Goal: Obtain resource: Obtain resource

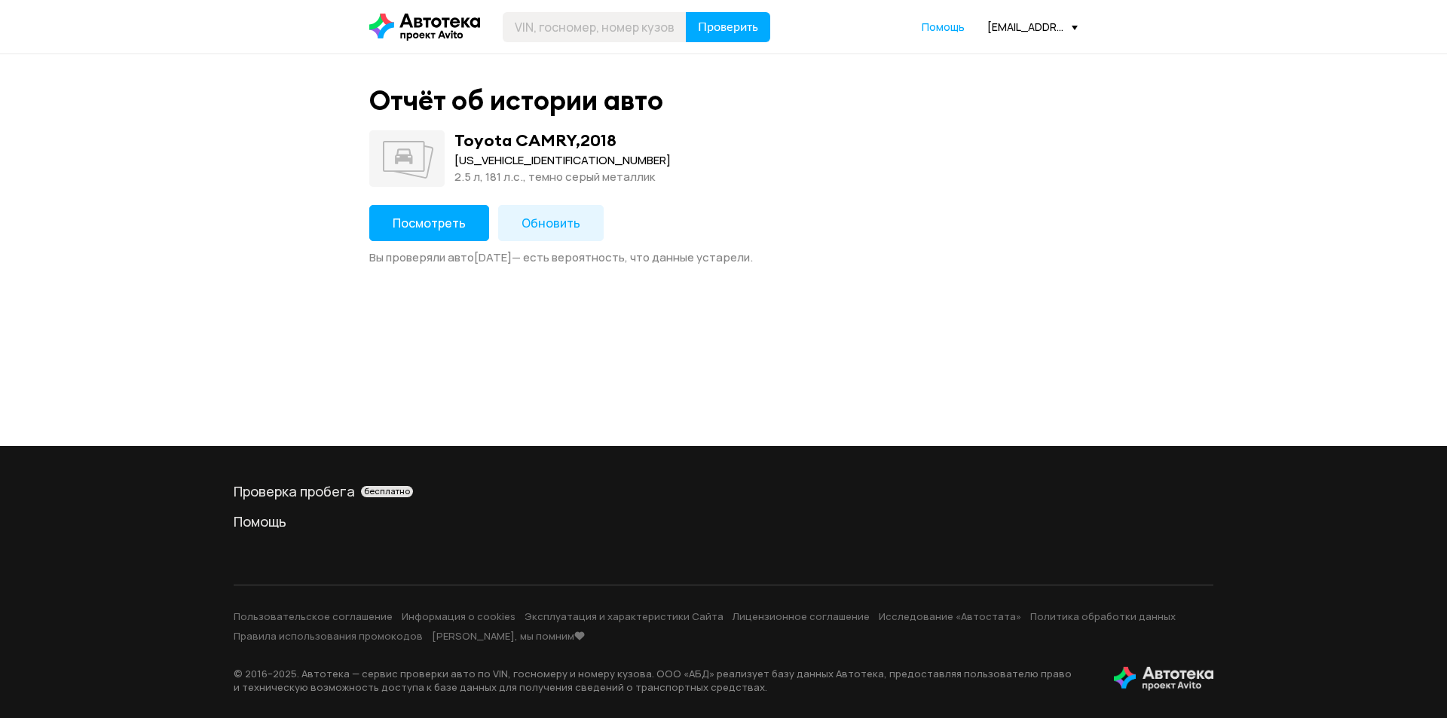
click at [449, 216] on span "Посмотреть" at bounding box center [429, 223] width 73 height 17
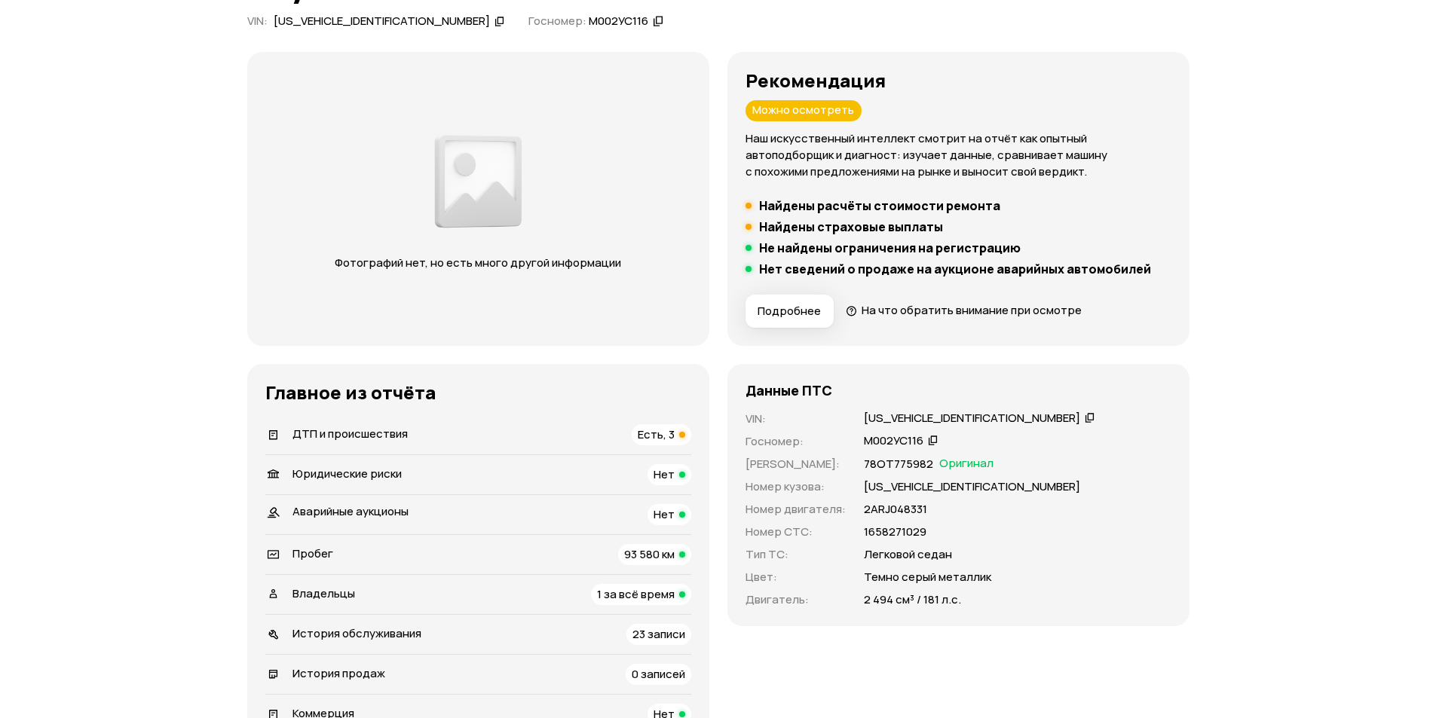
click at [551, 441] on div "ДТП и происшествия Есть, 3" at bounding box center [478, 434] width 426 height 21
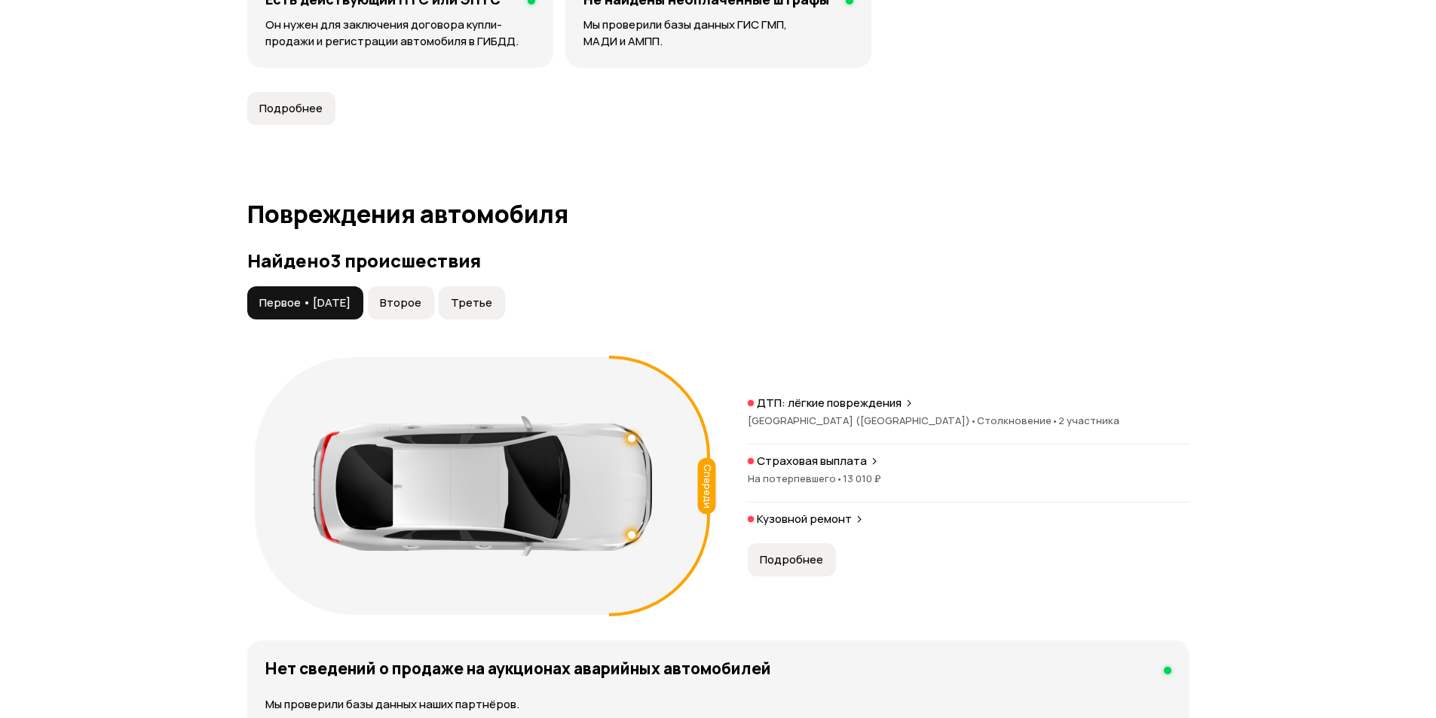
scroll to position [1562, 0]
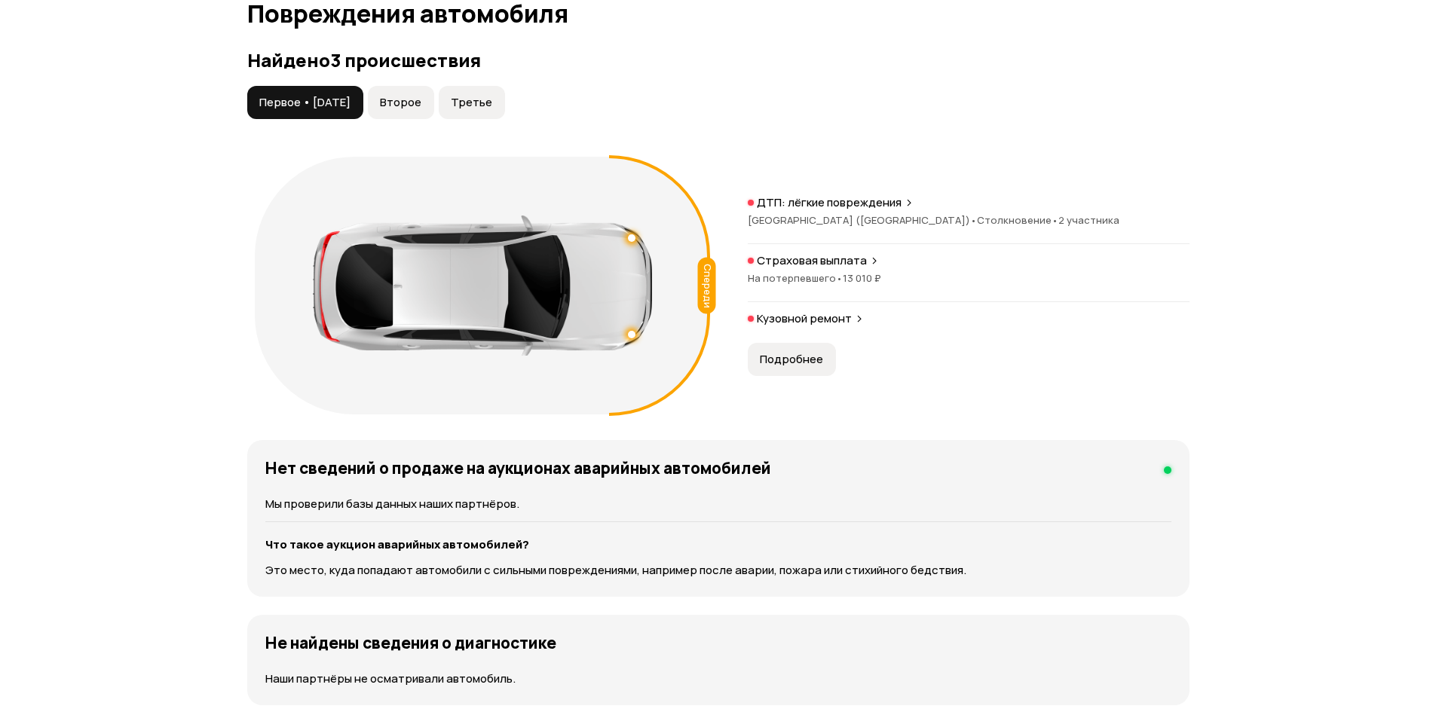
click at [400, 109] on button "Второе" at bounding box center [401, 102] width 66 height 33
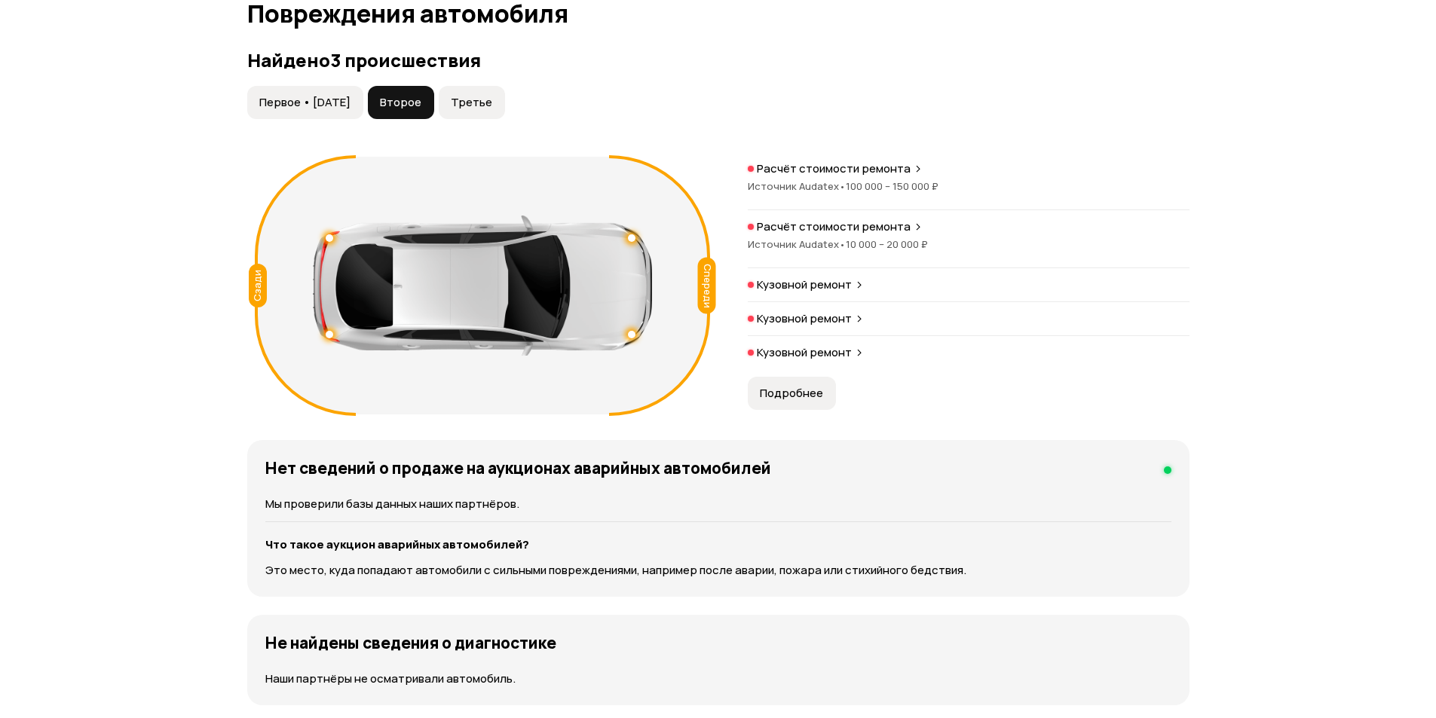
click at [492, 96] on span "Третье" at bounding box center [471, 102] width 41 height 15
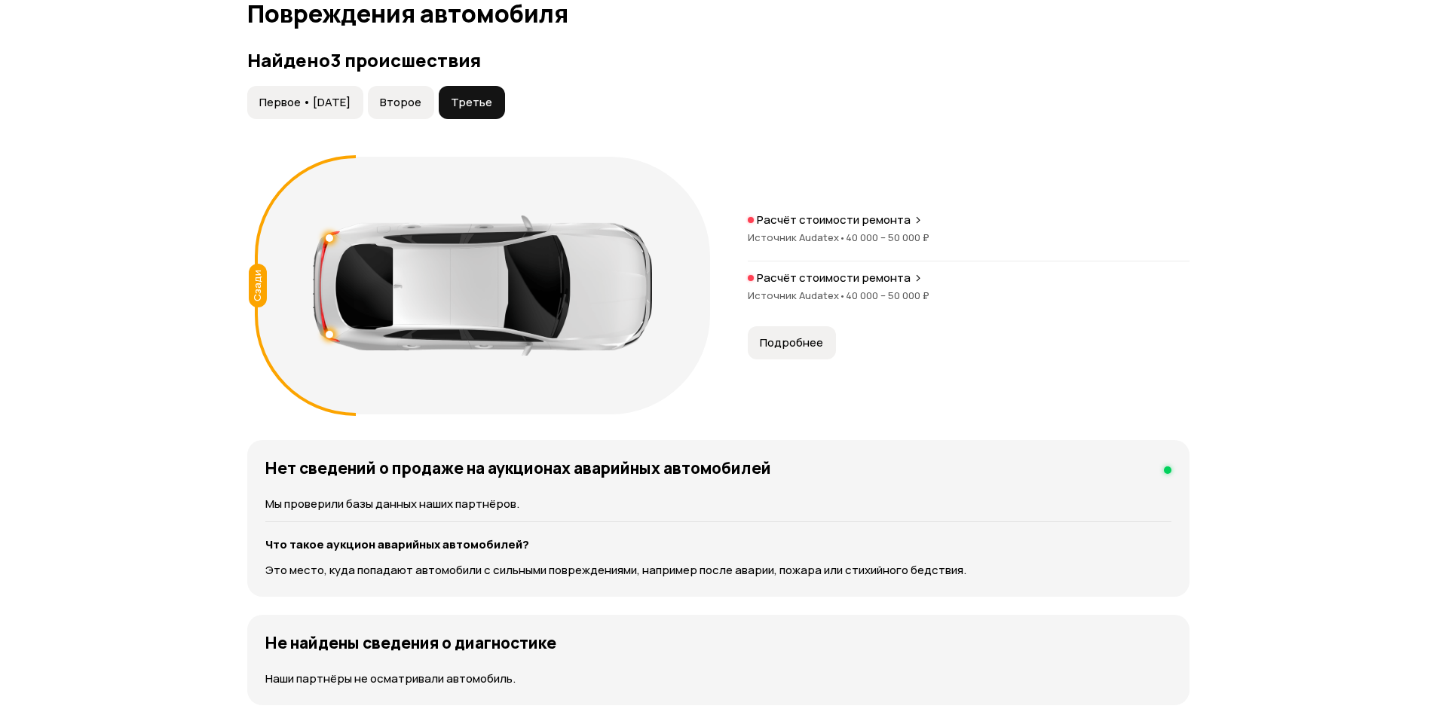
click at [306, 102] on span "Первое • [DATE]" at bounding box center [304, 102] width 91 height 15
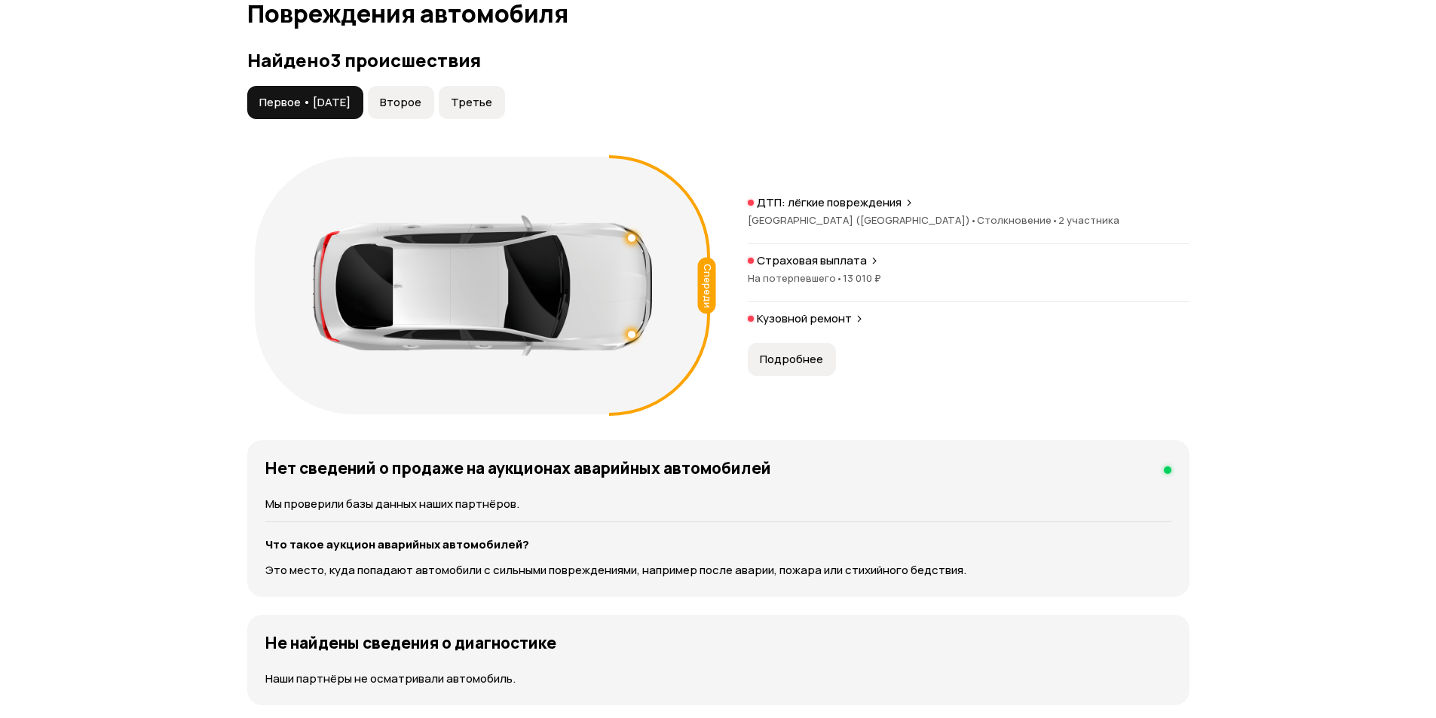
click at [401, 99] on button "Второе" at bounding box center [401, 102] width 66 height 33
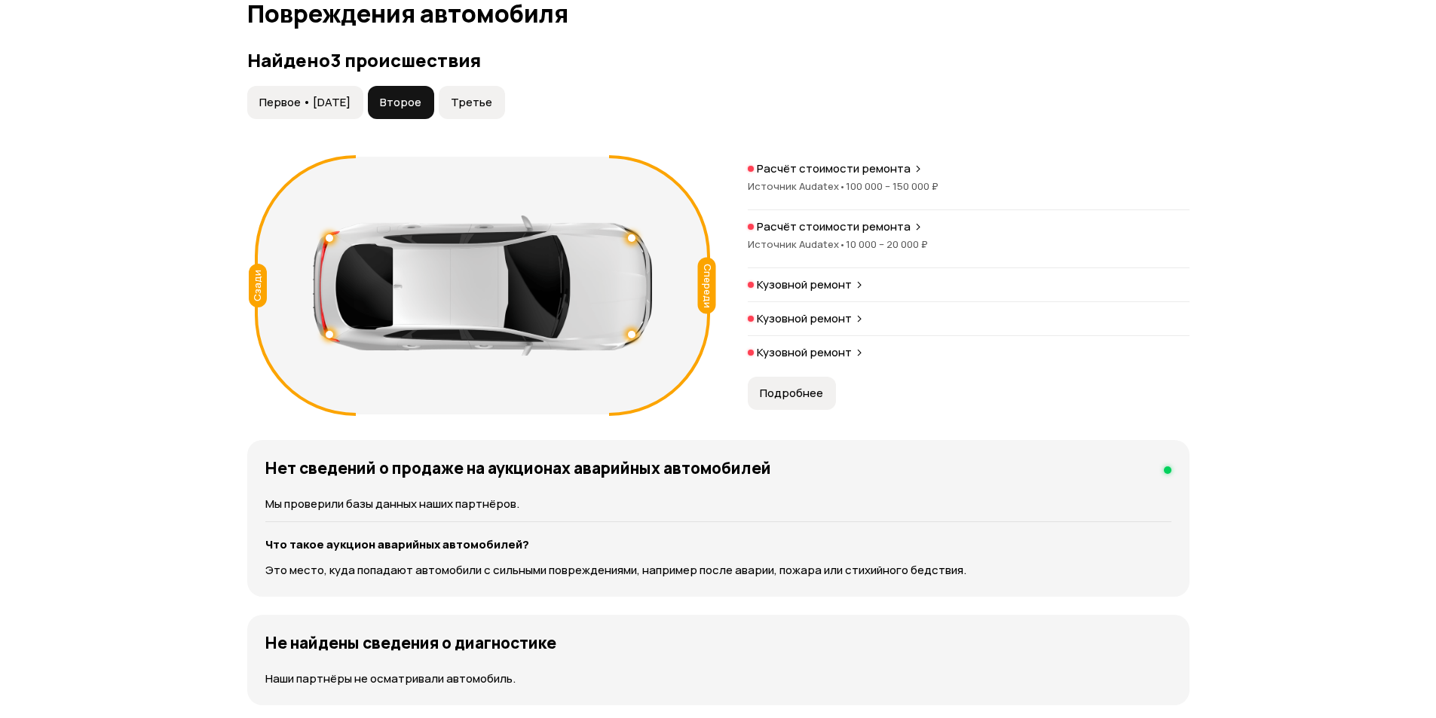
click at [489, 103] on span "Третье" at bounding box center [471, 102] width 41 height 15
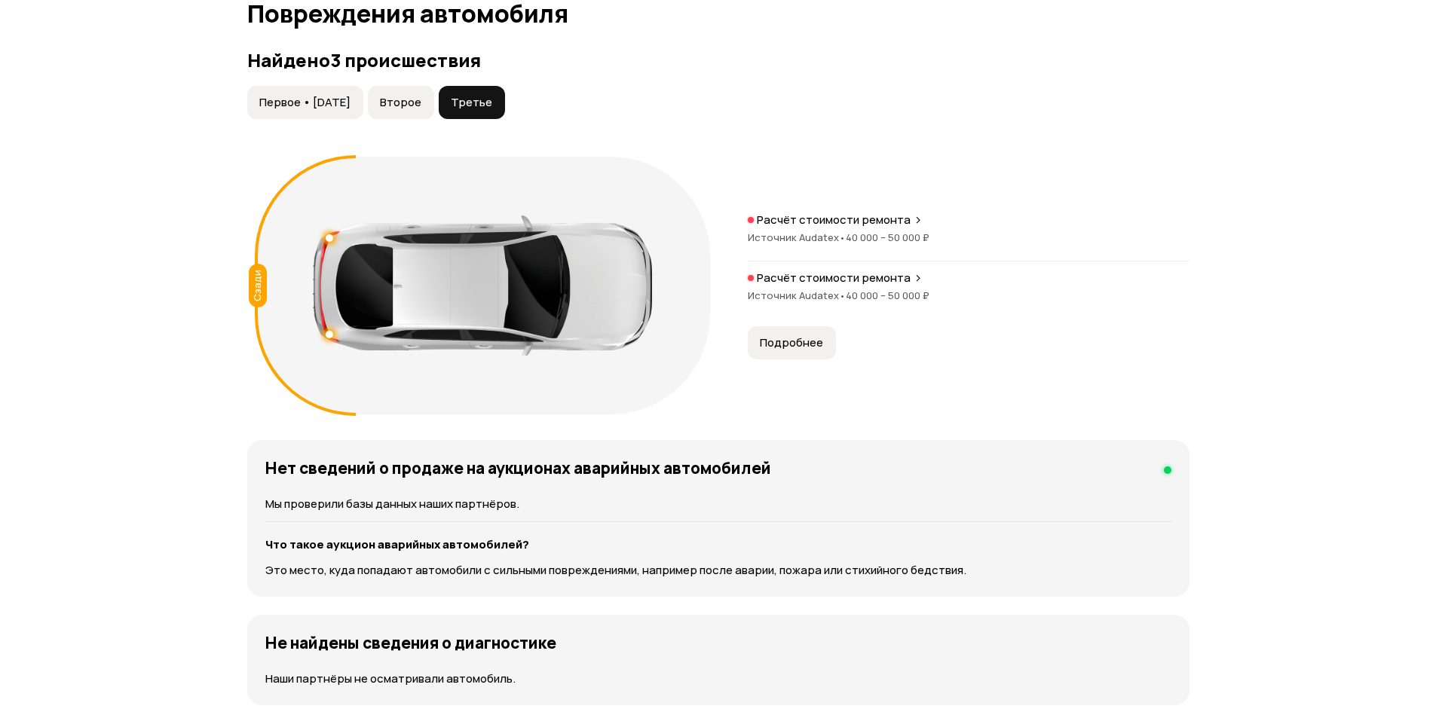
click at [332, 105] on span "Первое • [DATE]" at bounding box center [304, 102] width 91 height 15
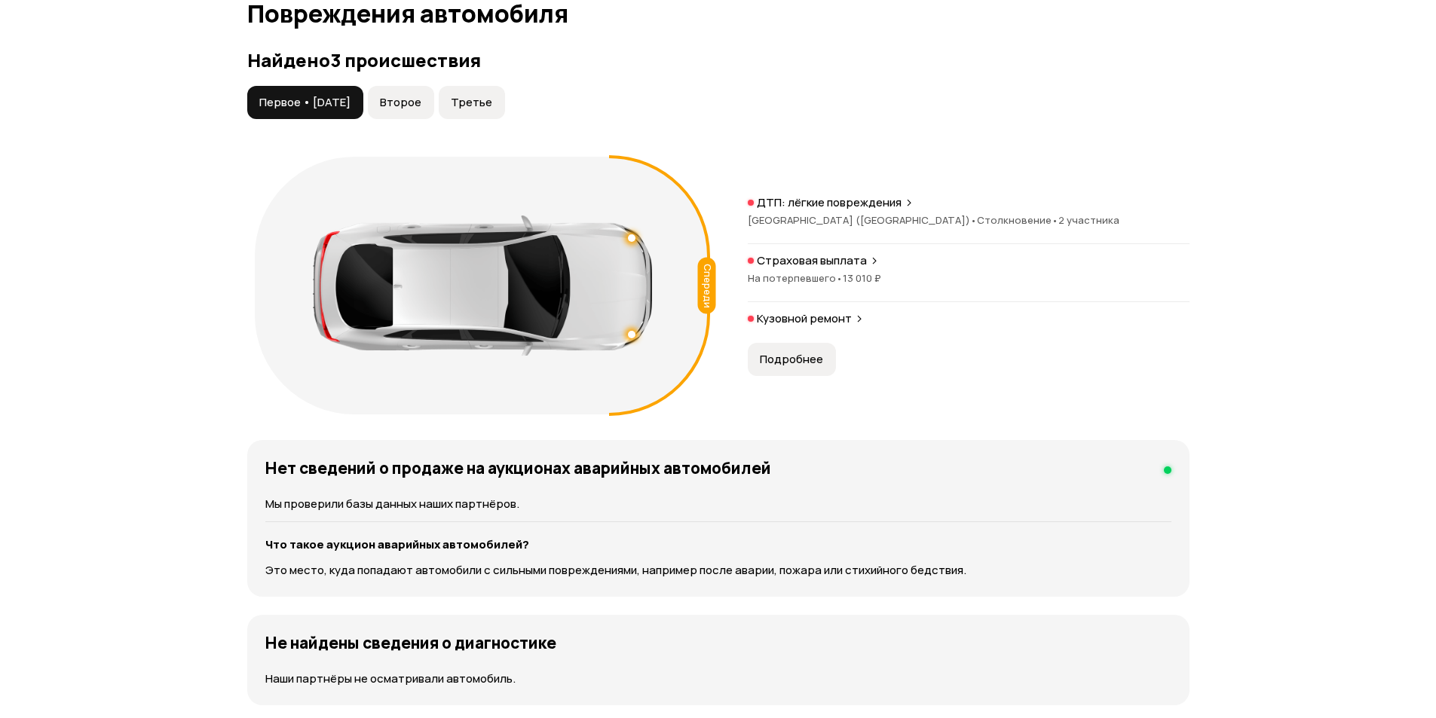
click at [800, 355] on span "Подробнее" at bounding box center [791, 359] width 63 height 15
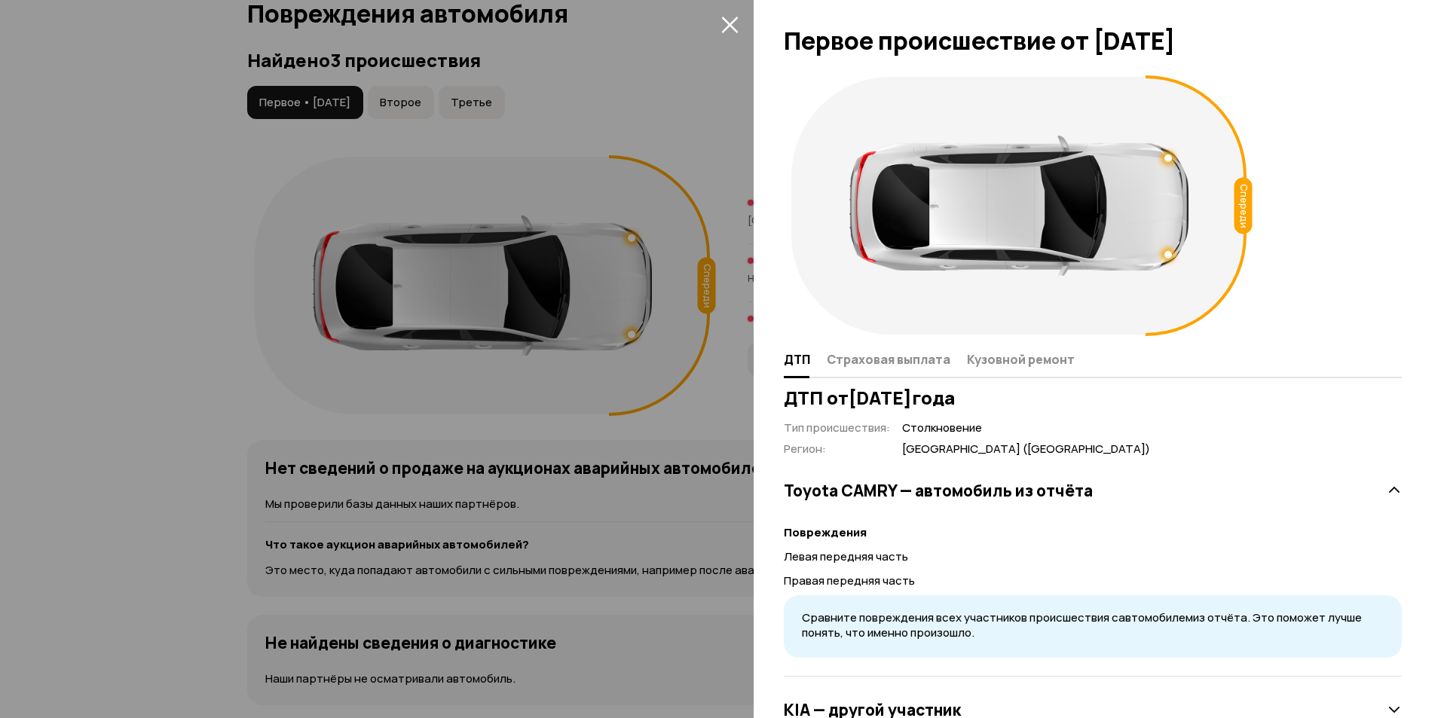
click at [722, 32] on icon "закрыть" at bounding box center [729, 24] width 17 height 17
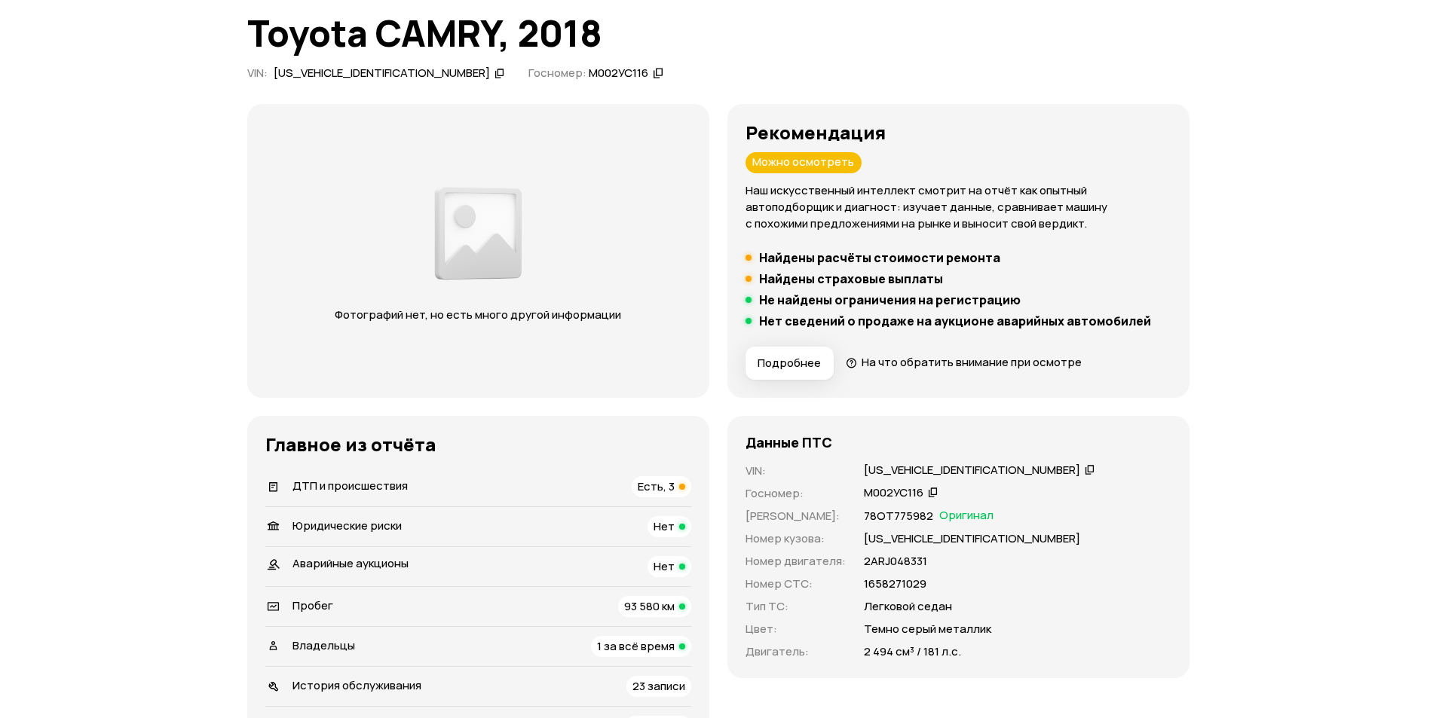
scroll to position [0, 0]
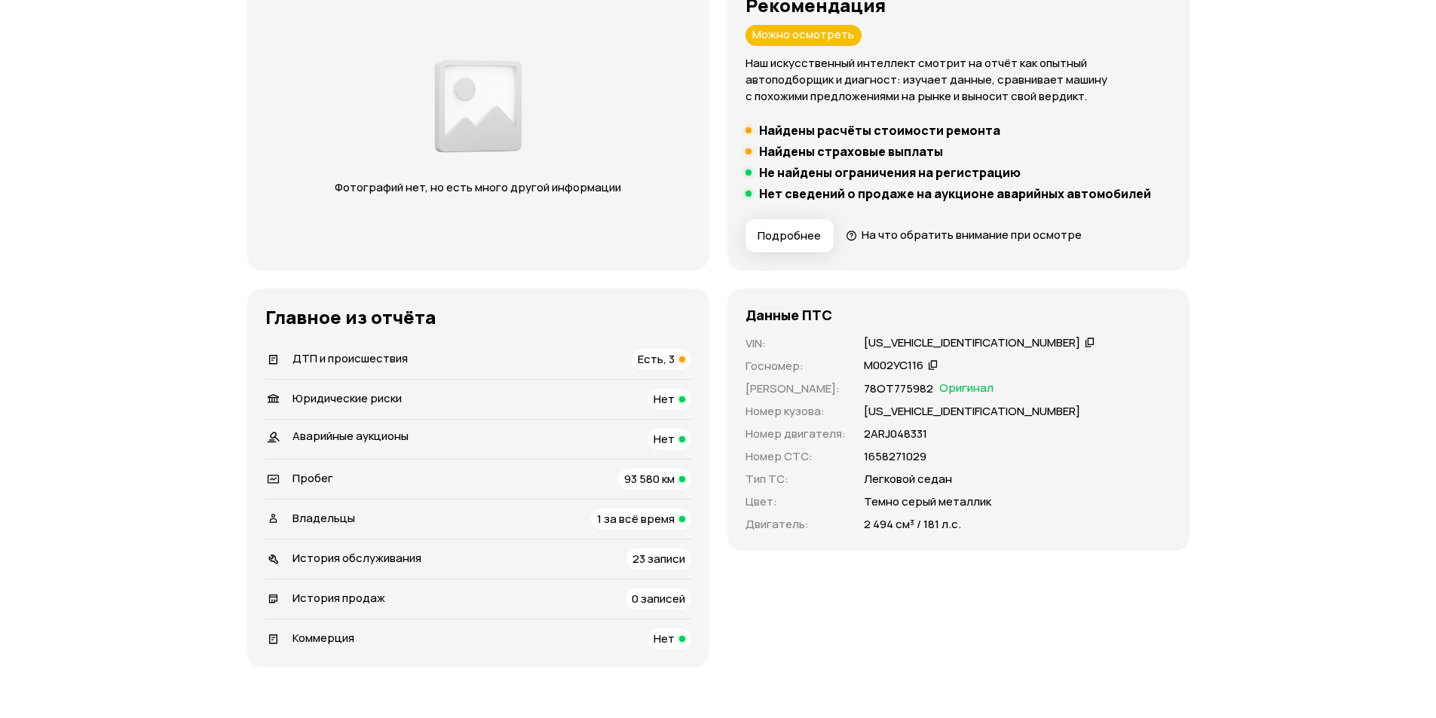
click at [504, 366] on div "ДТП и происшествия Есть, 3" at bounding box center [478, 359] width 426 height 21
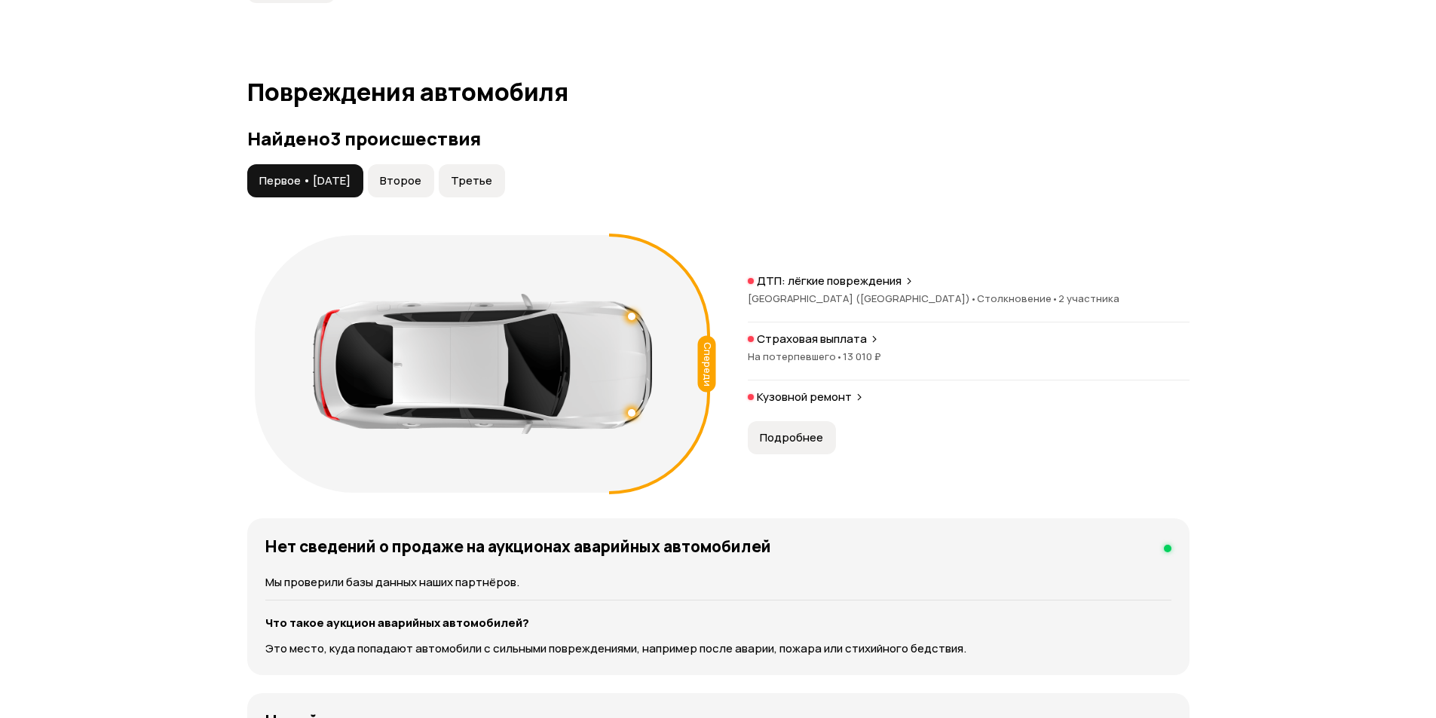
scroll to position [1411, 0]
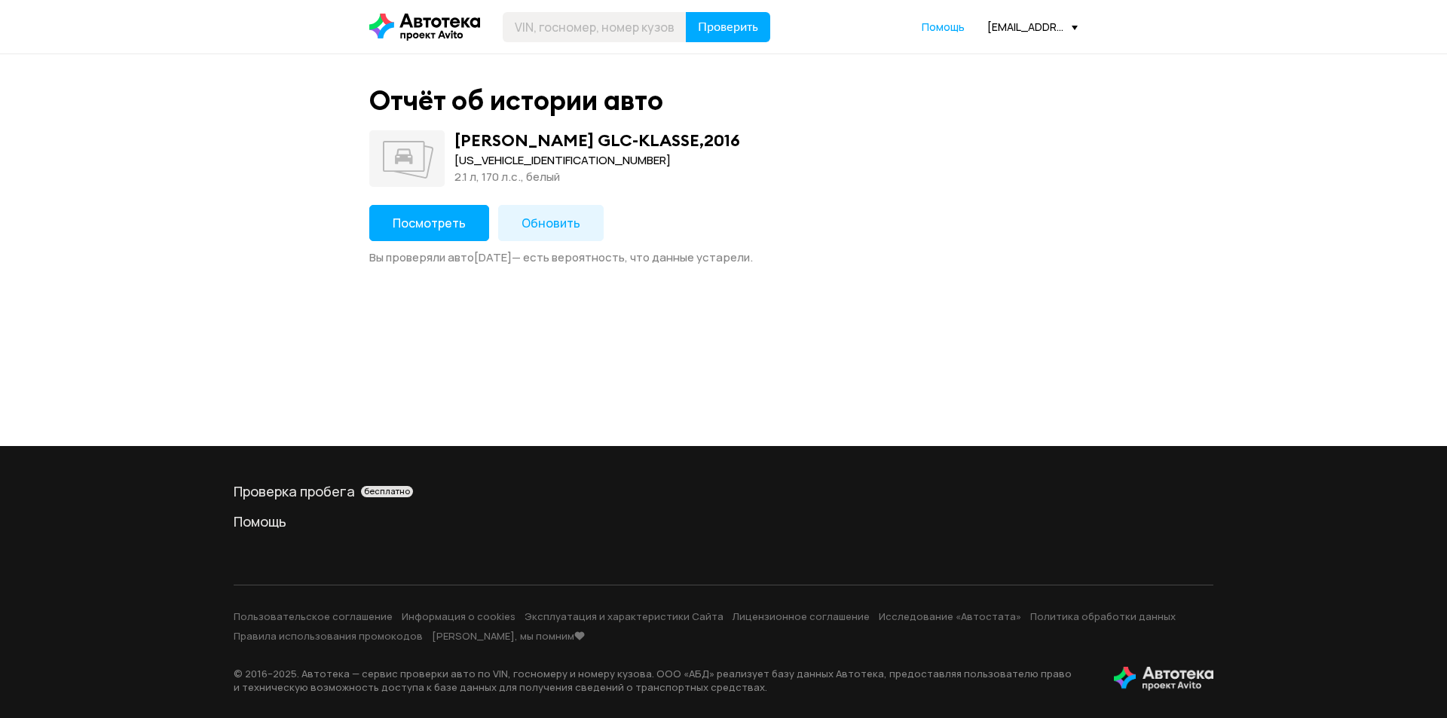
click at [445, 222] on span "Посмотреть" at bounding box center [429, 223] width 73 height 17
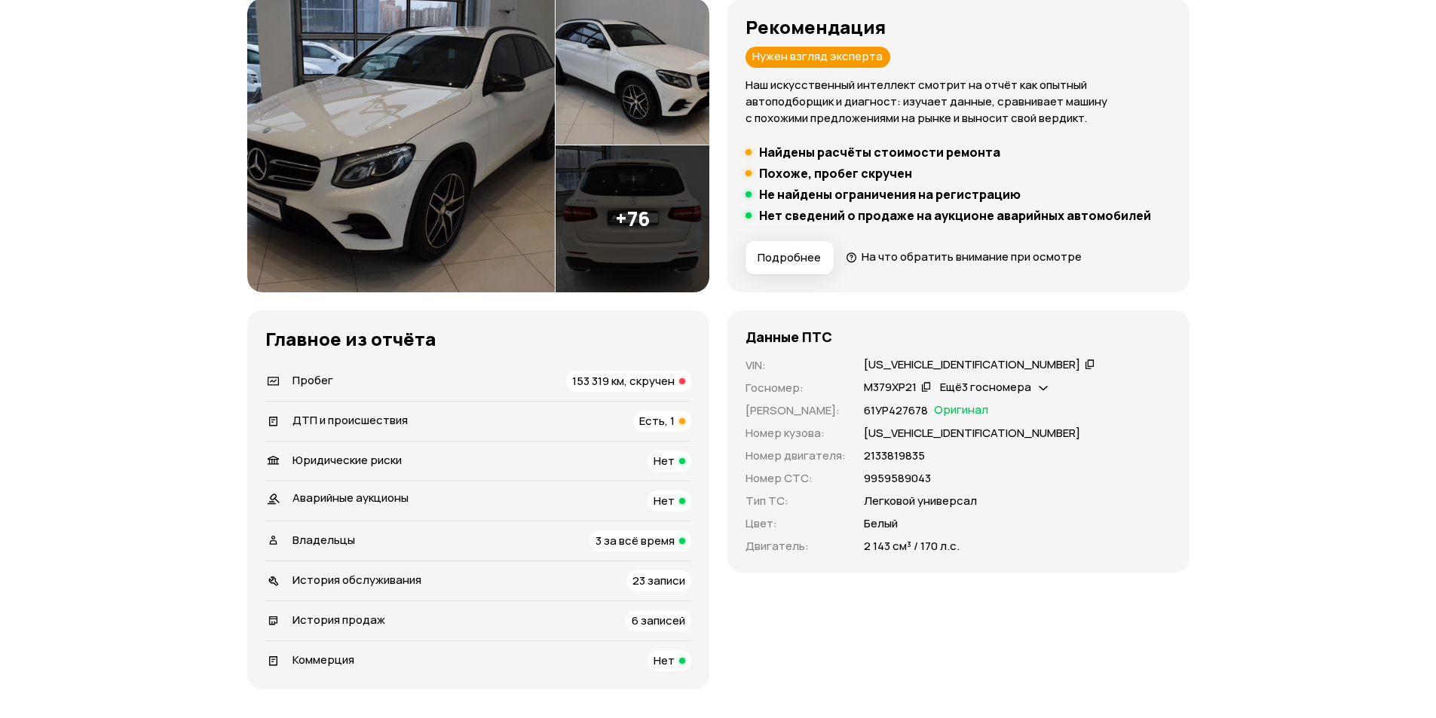
scroll to position [226, 0]
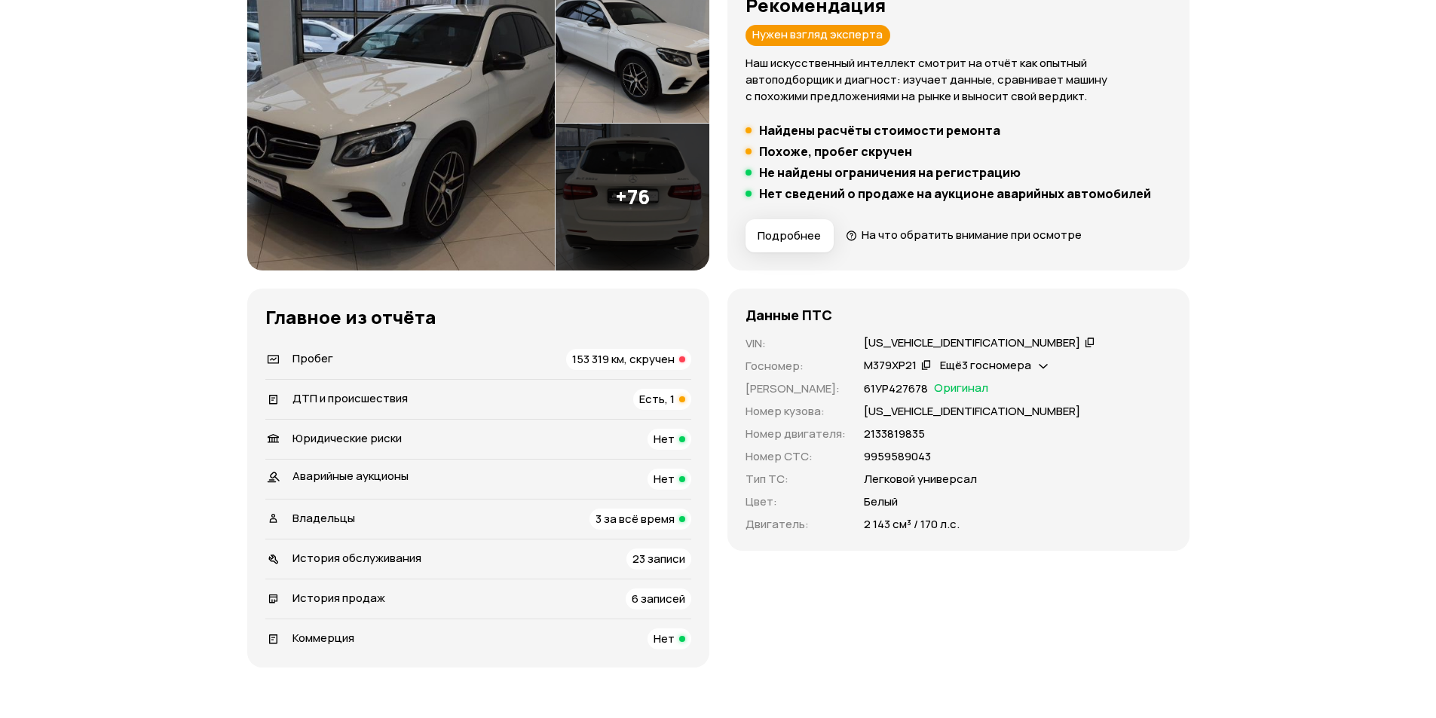
click at [968, 346] on div "WDC2539051V000167" at bounding box center [972, 343] width 216 height 16
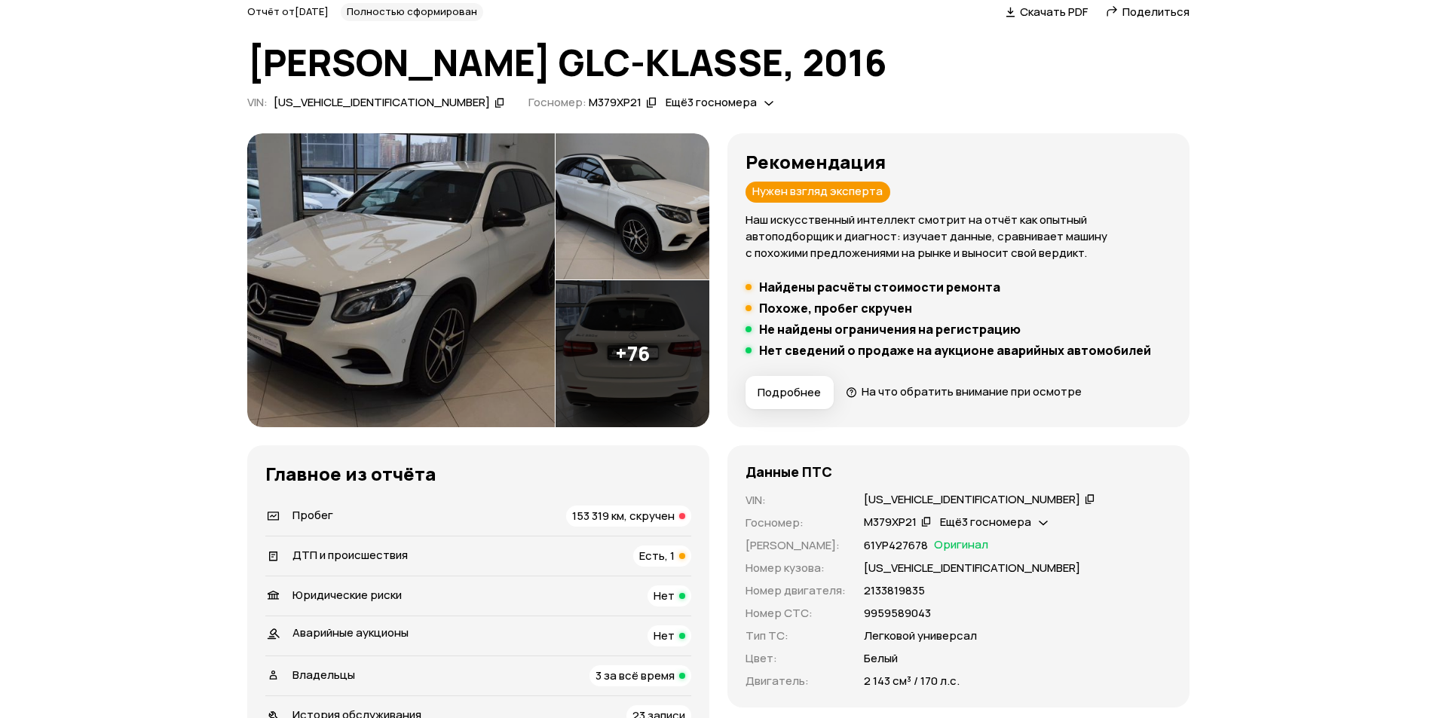
scroll to position [0, 0]
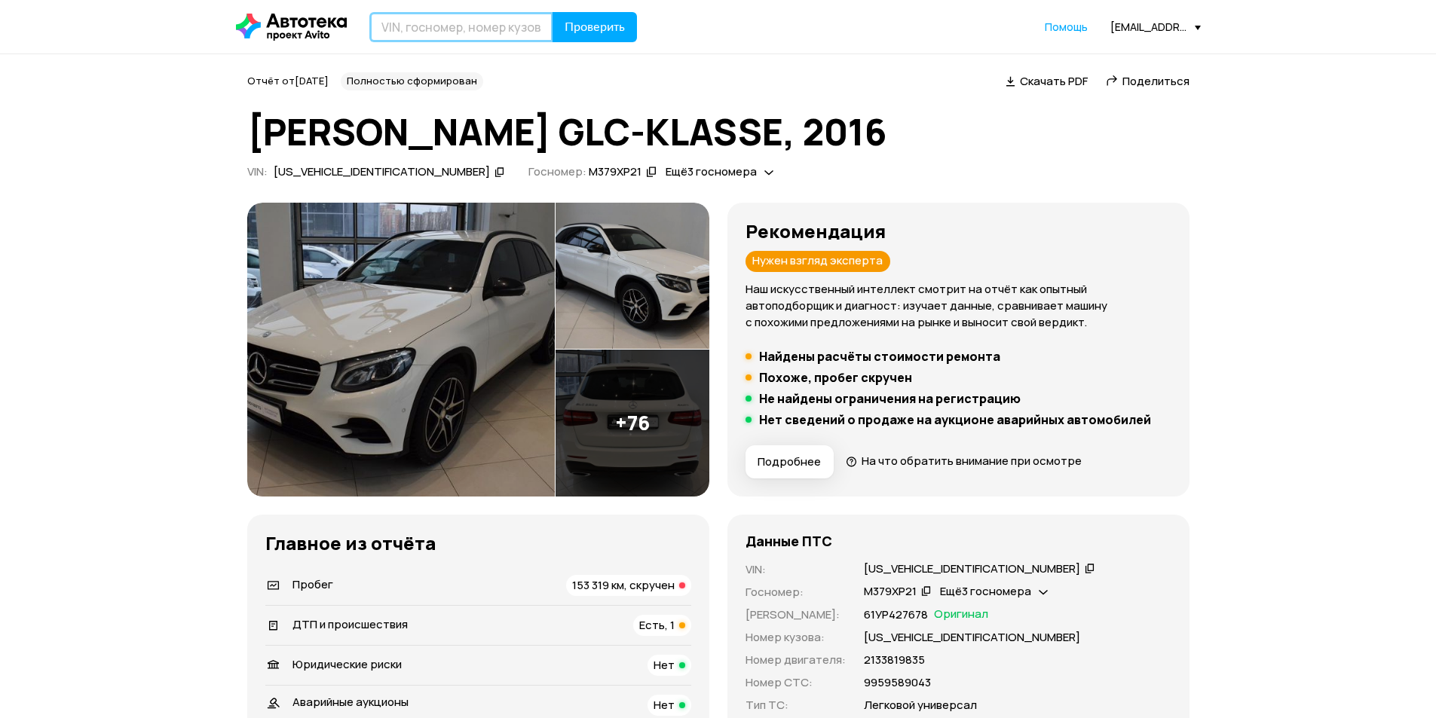
click at [498, 29] on input "text" at bounding box center [461, 27] width 184 height 30
paste input "WDD2050401R275923"
type input "WDD2050401R275923"
click at [574, 26] on span "Проверить" at bounding box center [594, 27] width 60 height 12
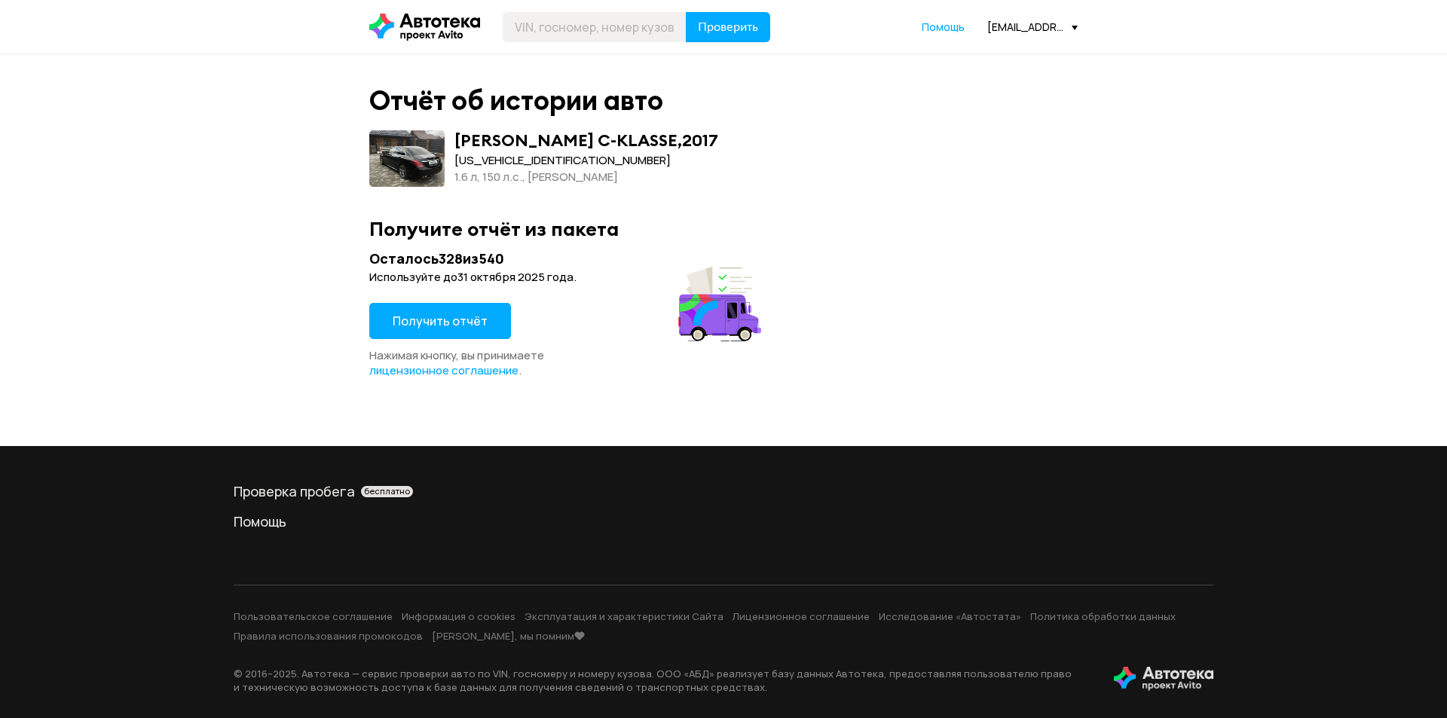
click at [442, 314] on span "Получить отчёт" at bounding box center [440, 321] width 95 height 17
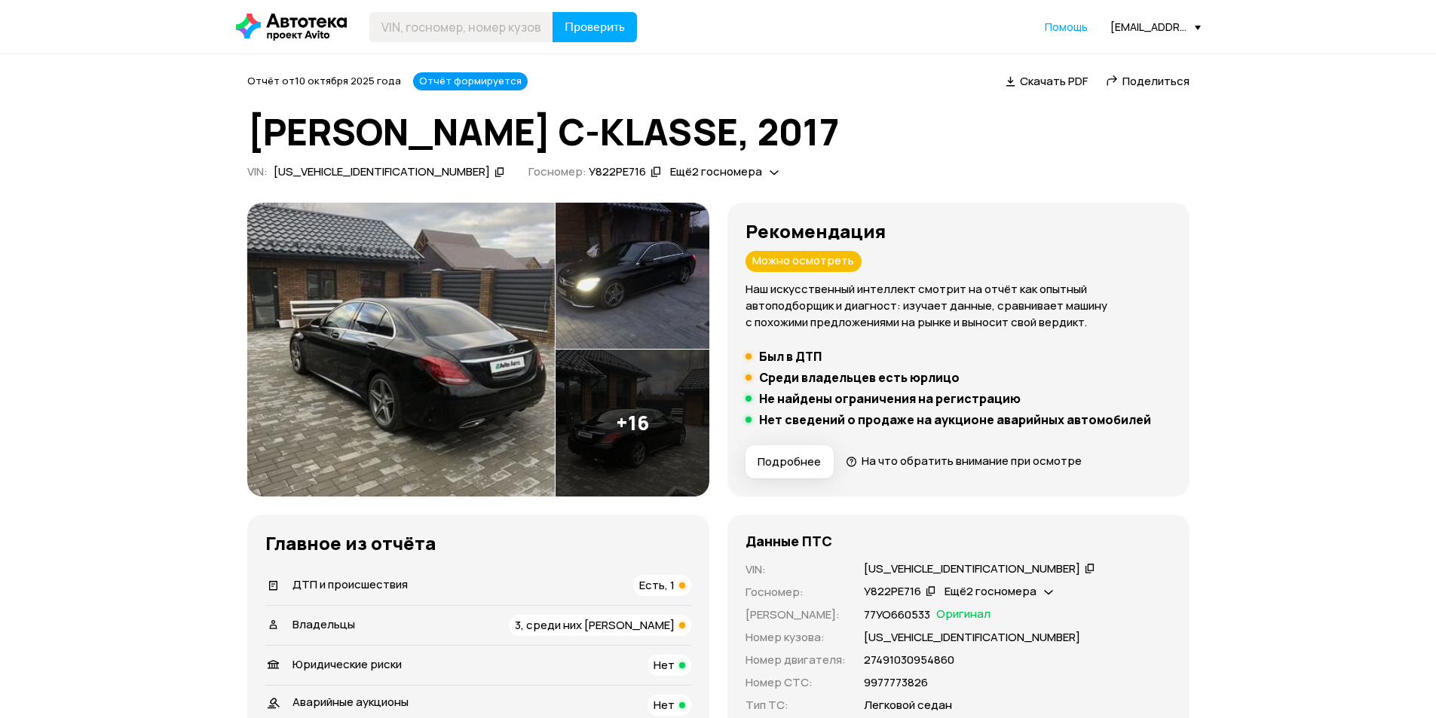
click at [629, 585] on div "ДТП и происшествия Есть, 1" at bounding box center [478, 585] width 426 height 21
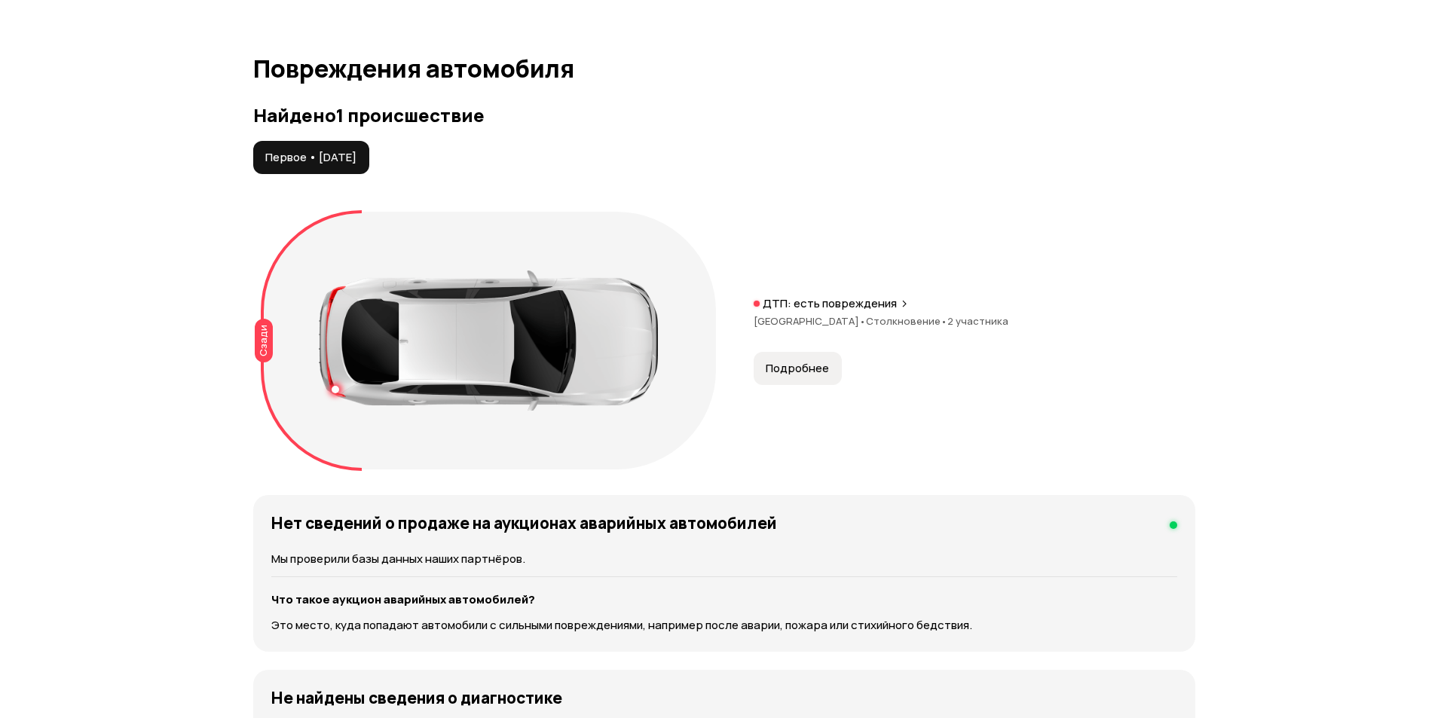
scroll to position [1562, 0]
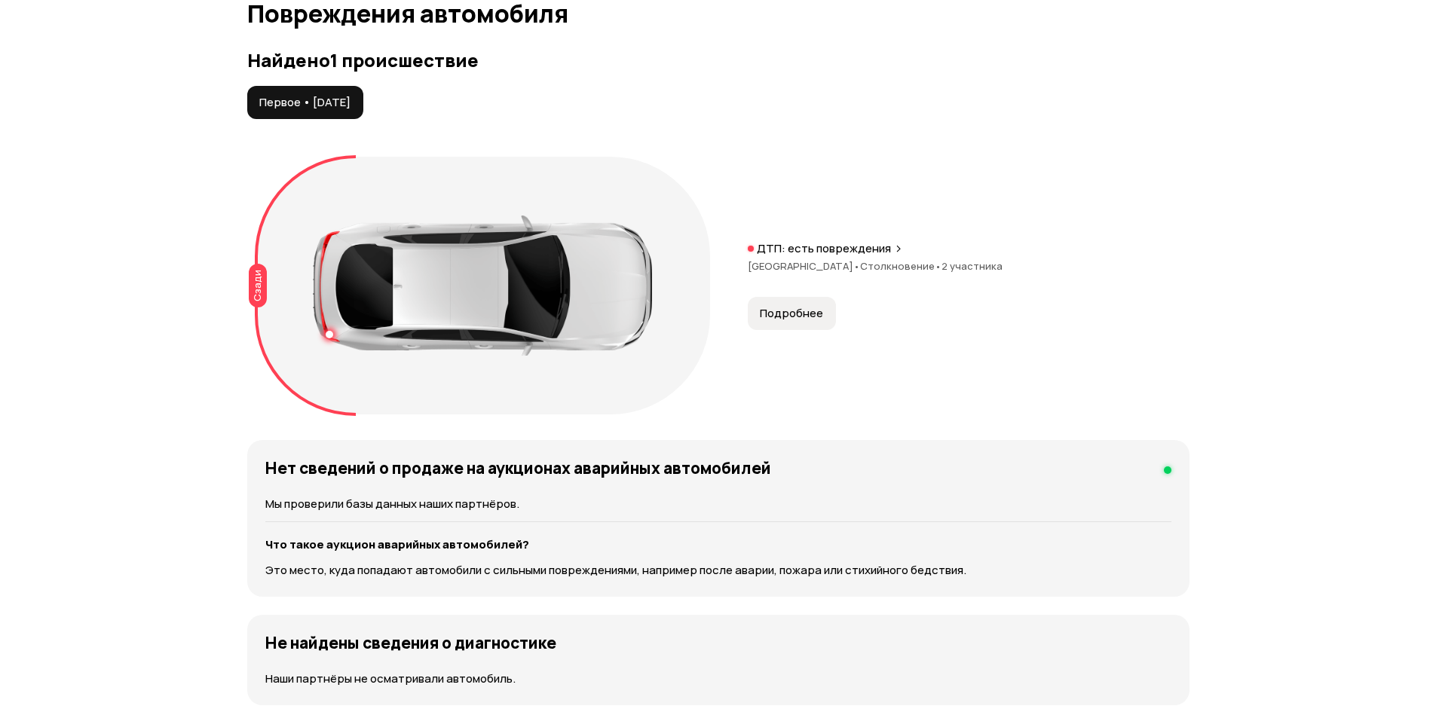
click at [815, 317] on span "Подробнее" at bounding box center [791, 313] width 63 height 15
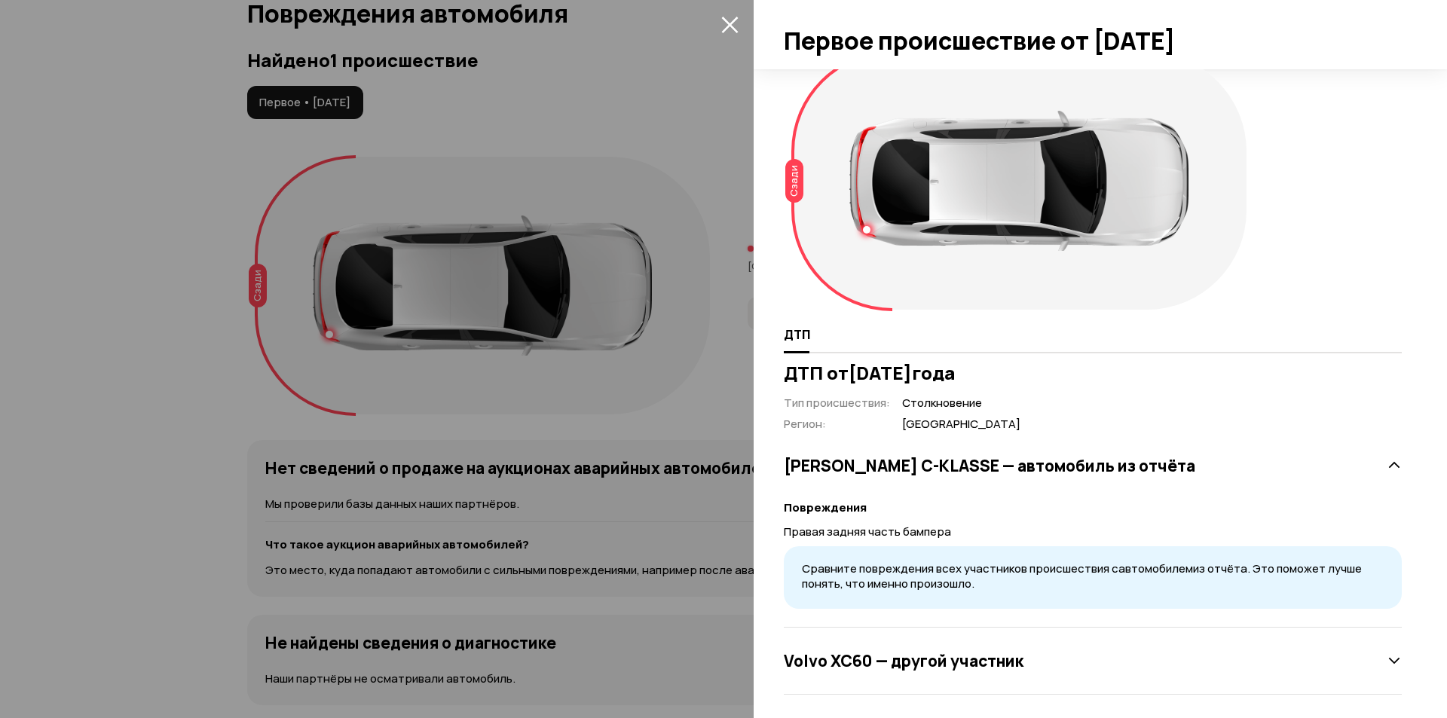
scroll to position [32, 0]
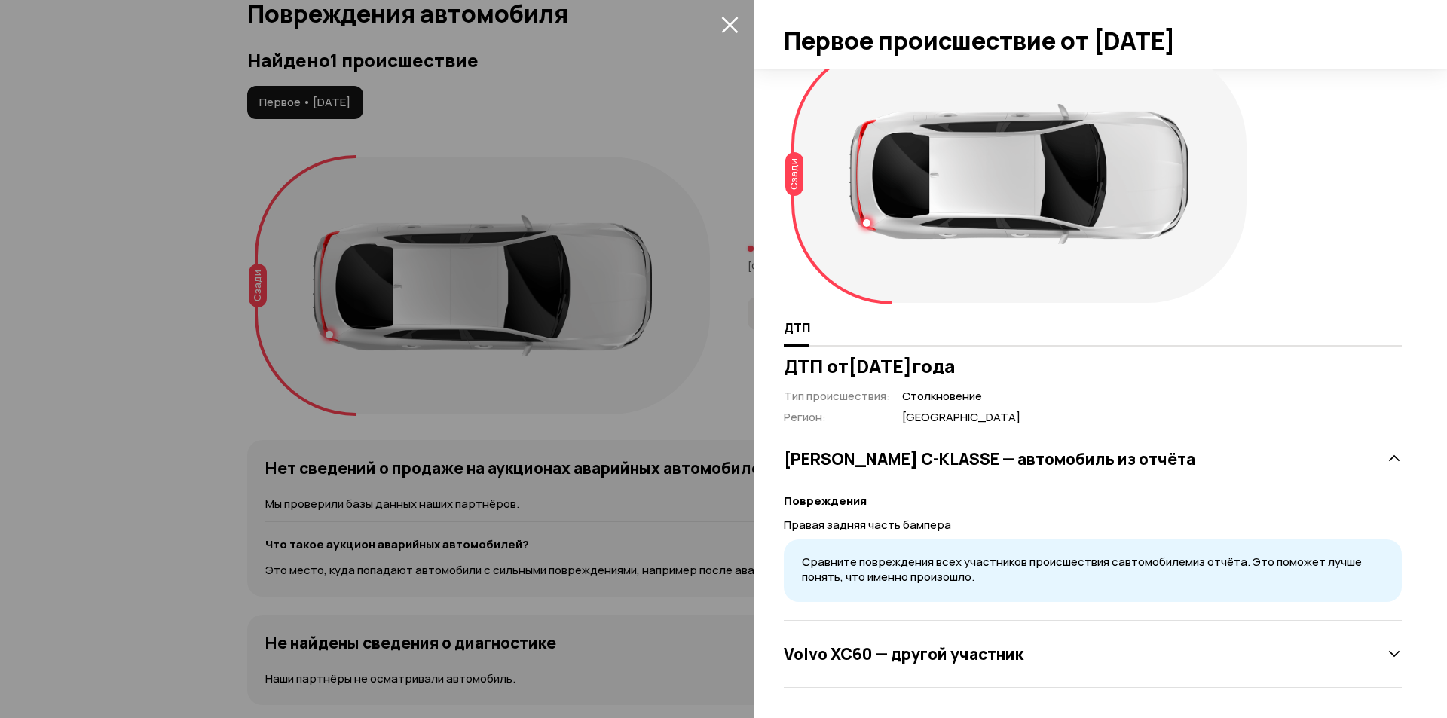
click at [976, 644] on h3 "Volvo XC60 — другой участник" at bounding box center [904, 654] width 240 height 20
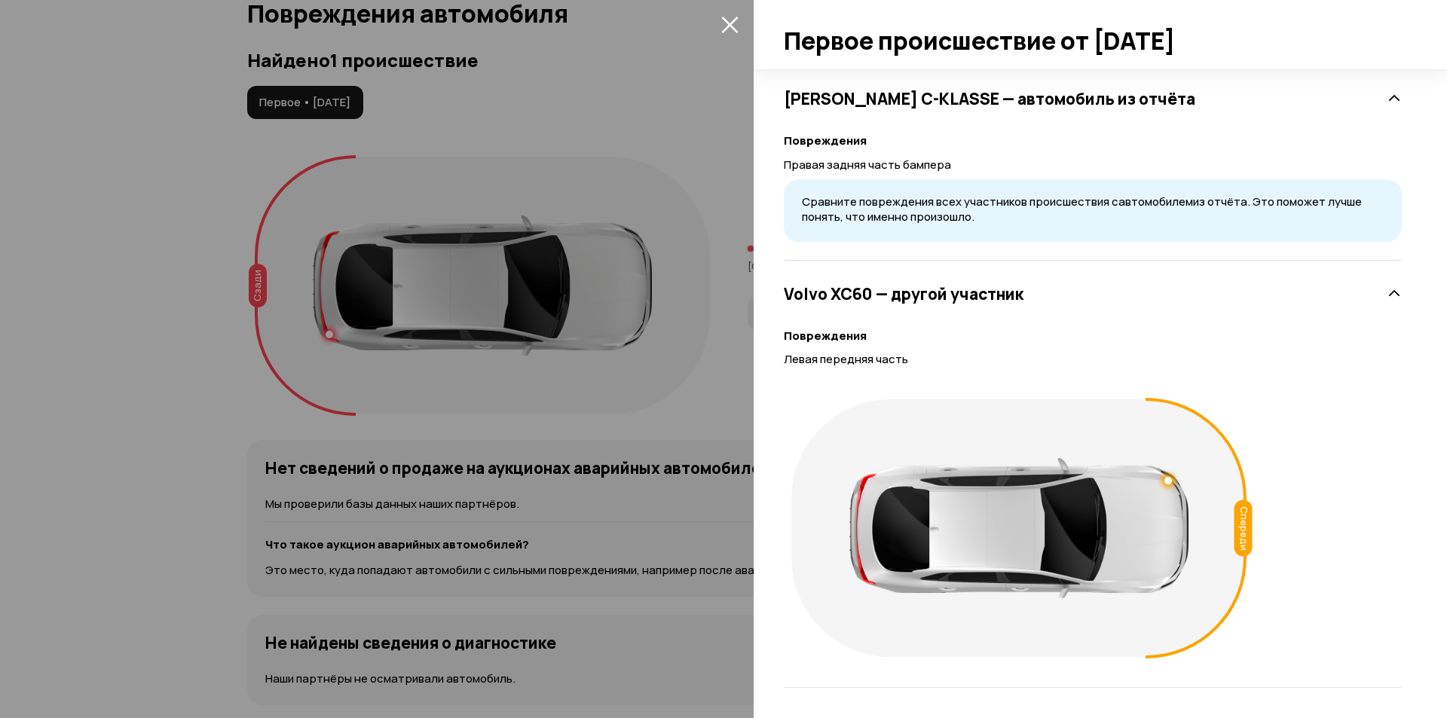
click at [961, 302] on h3 "Volvo XC60 — другой участник" at bounding box center [904, 294] width 240 height 20
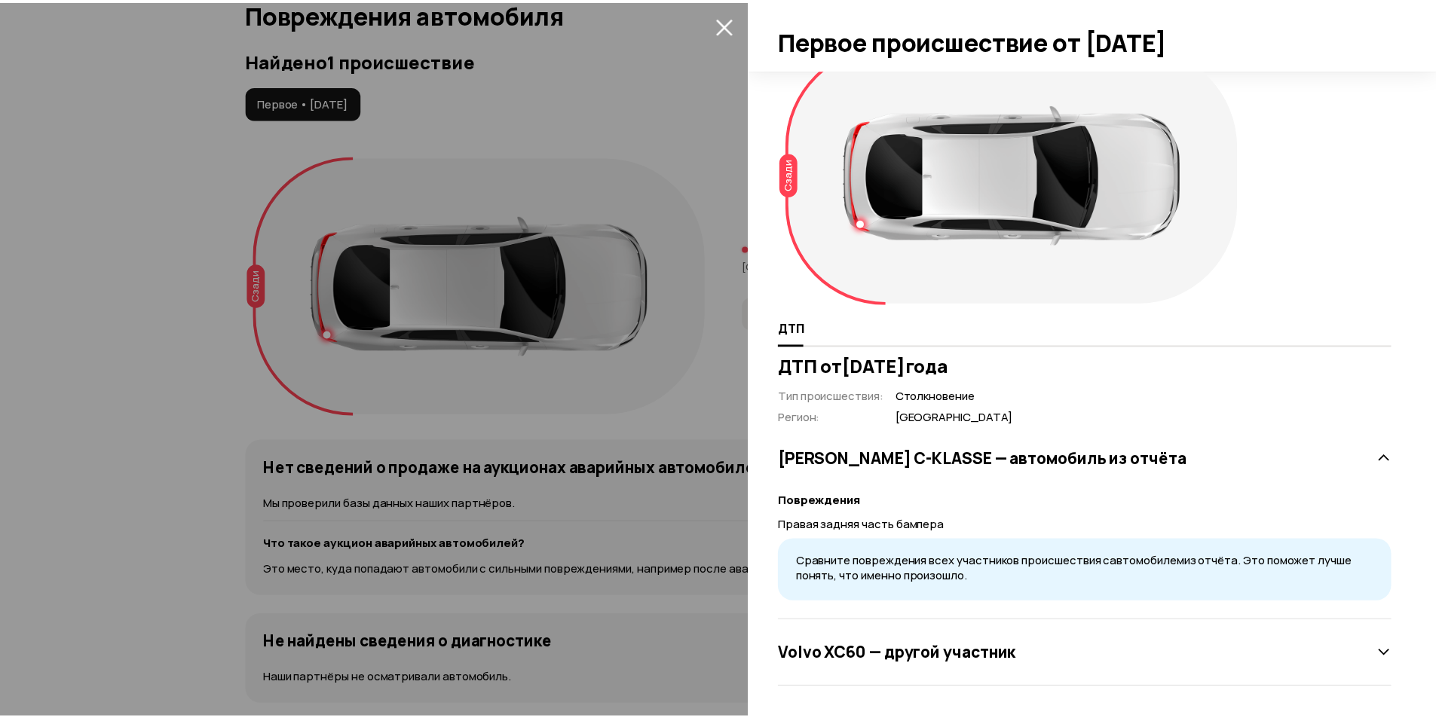
scroll to position [0, 0]
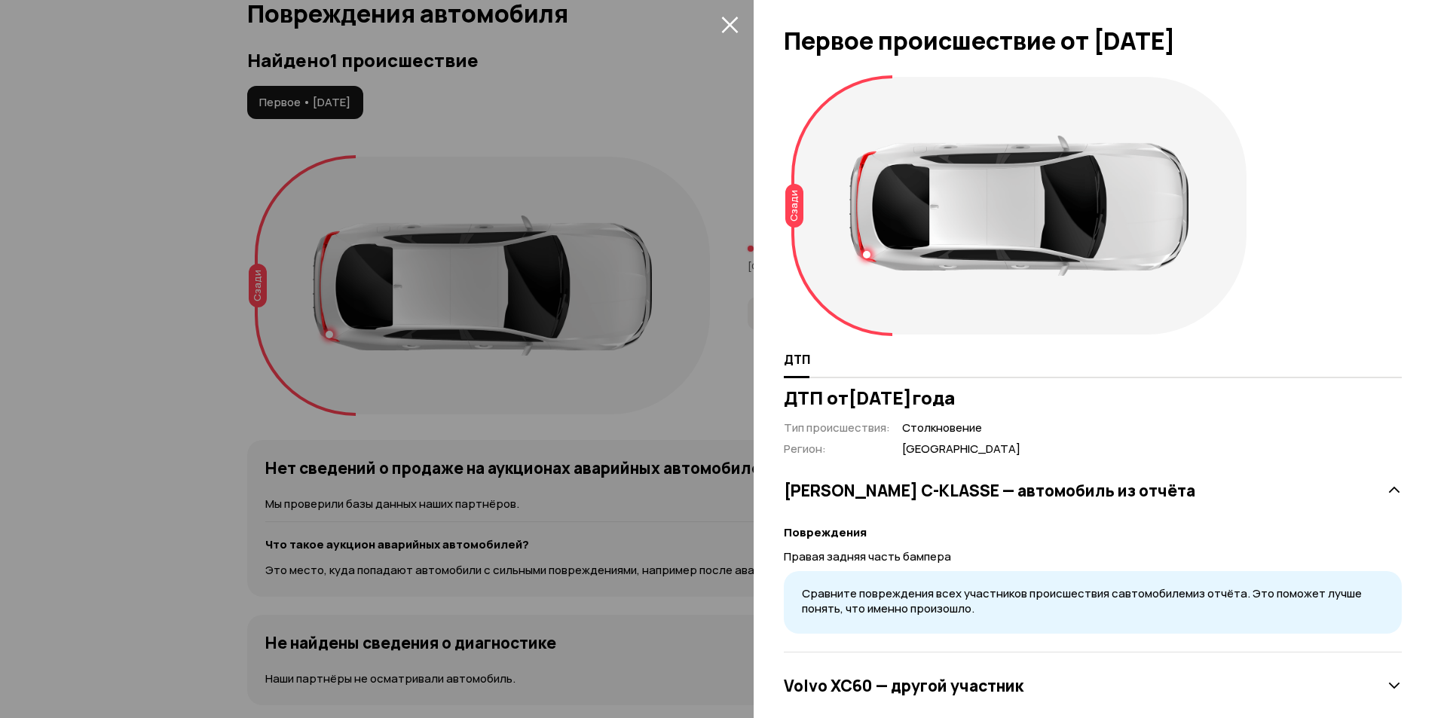
click at [736, 342] on div at bounding box center [723, 359] width 1447 height 718
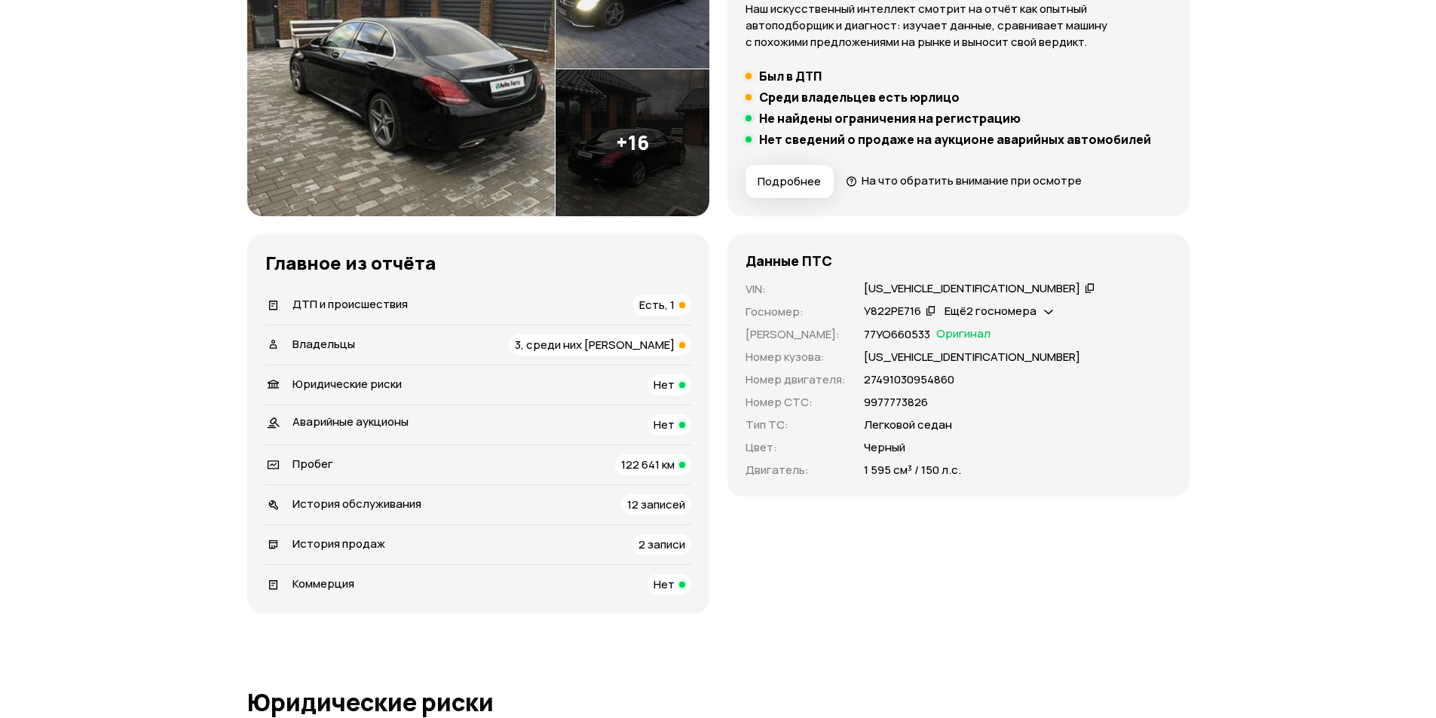
click at [635, 350] on span "3, среди них юрлицо" at bounding box center [595, 345] width 160 height 16
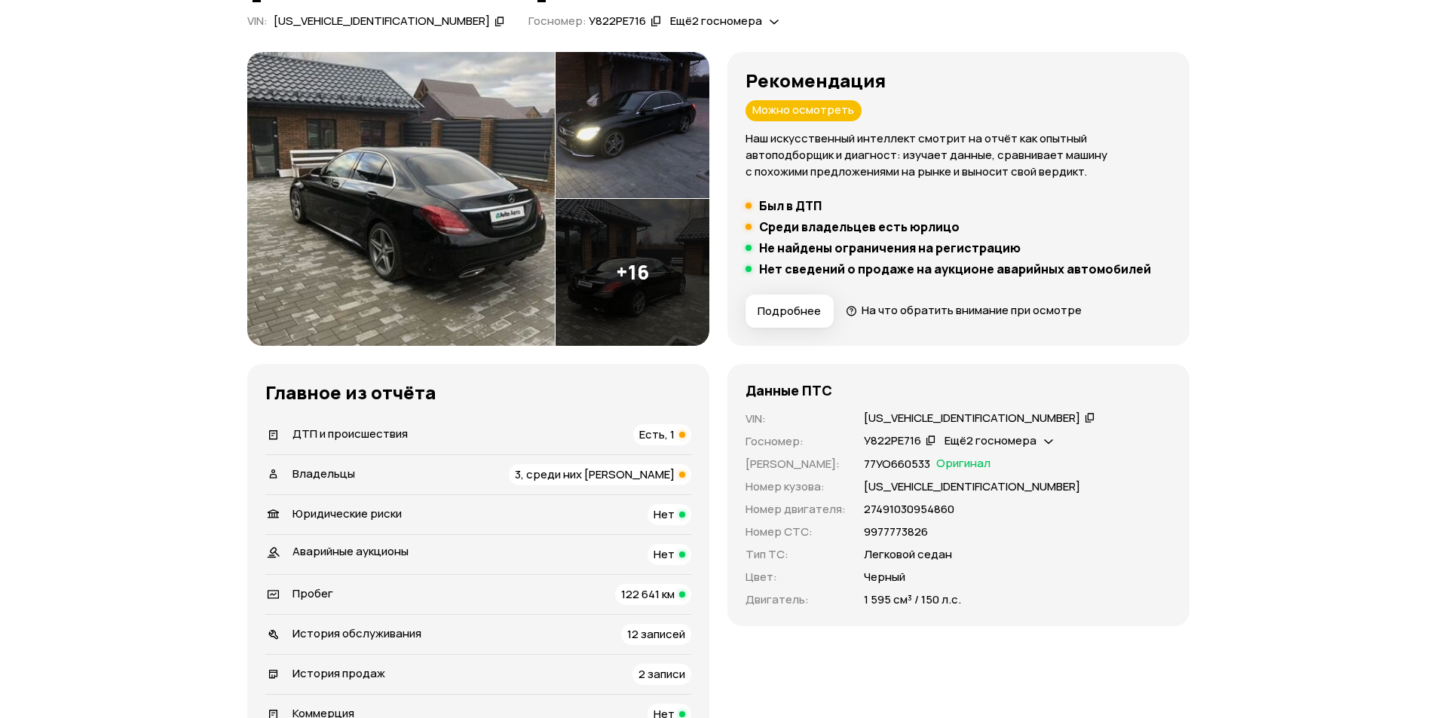
click at [497, 429] on div "ДТП и происшествия Есть, 1" at bounding box center [478, 434] width 426 height 21
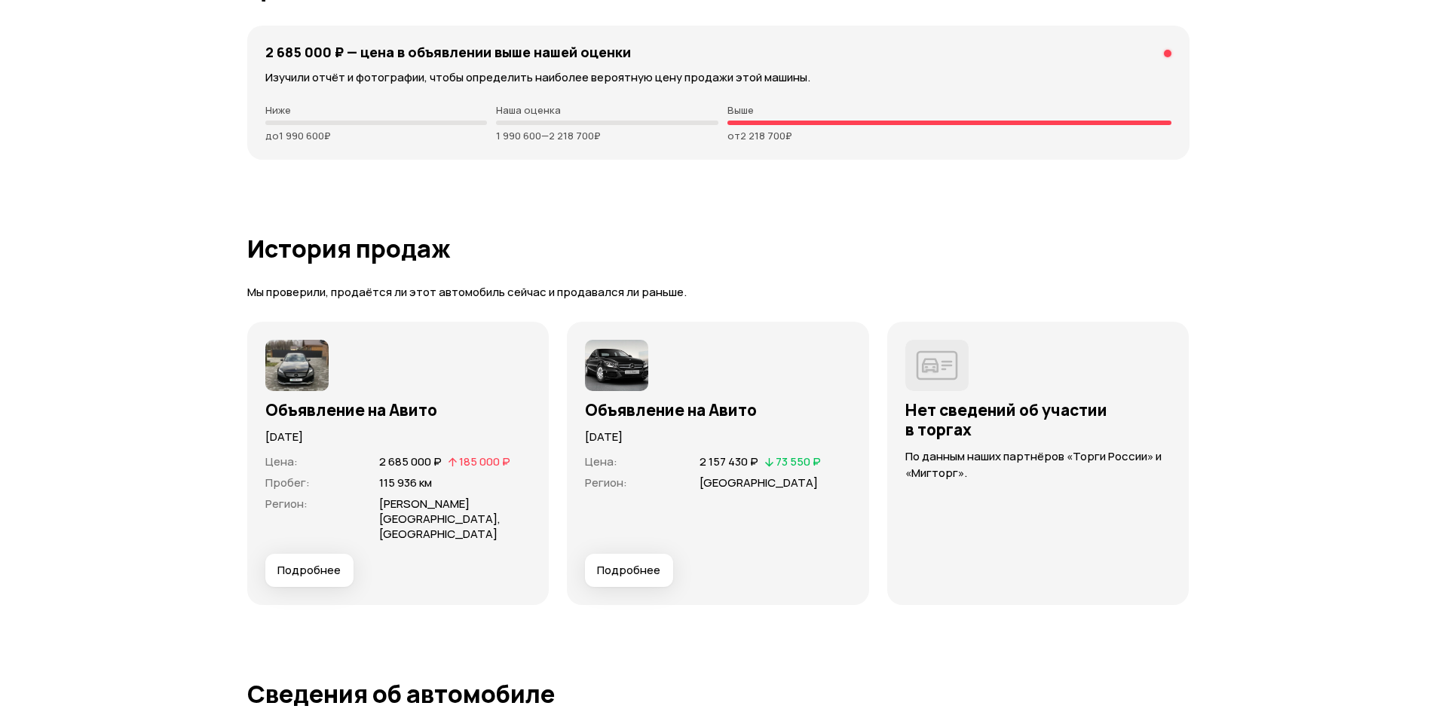
scroll to position [4220, 0]
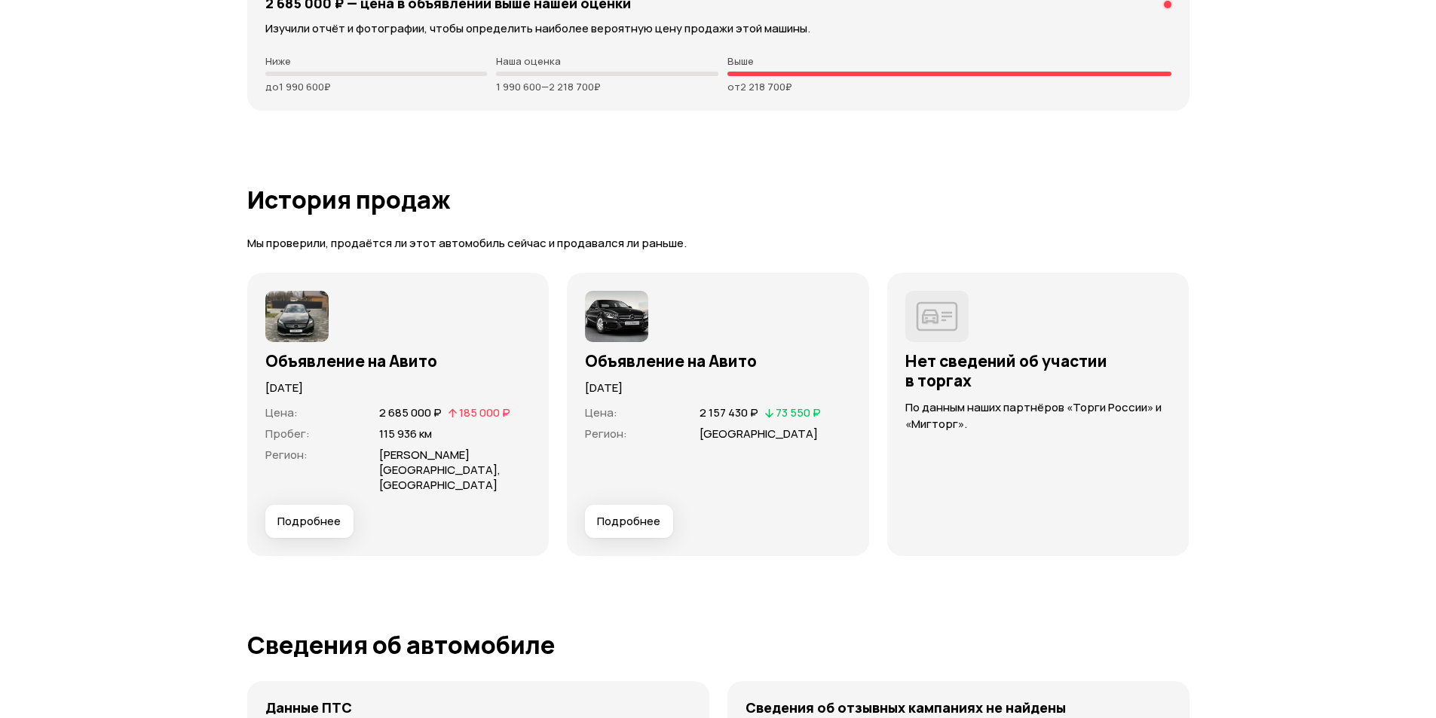
click at [326, 514] on span "Подробнее" at bounding box center [308, 521] width 63 height 15
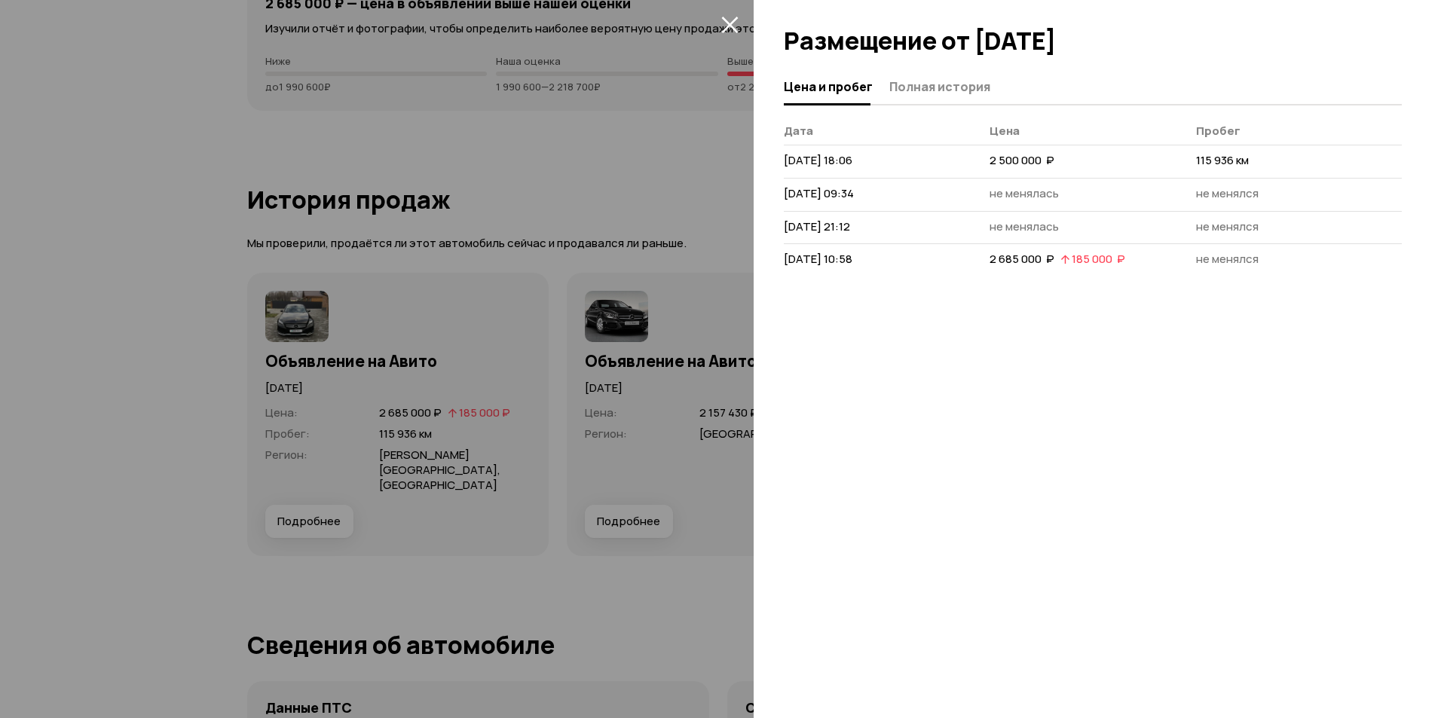
click at [543, 339] on div at bounding box center [723, 359] width 1447 height 718
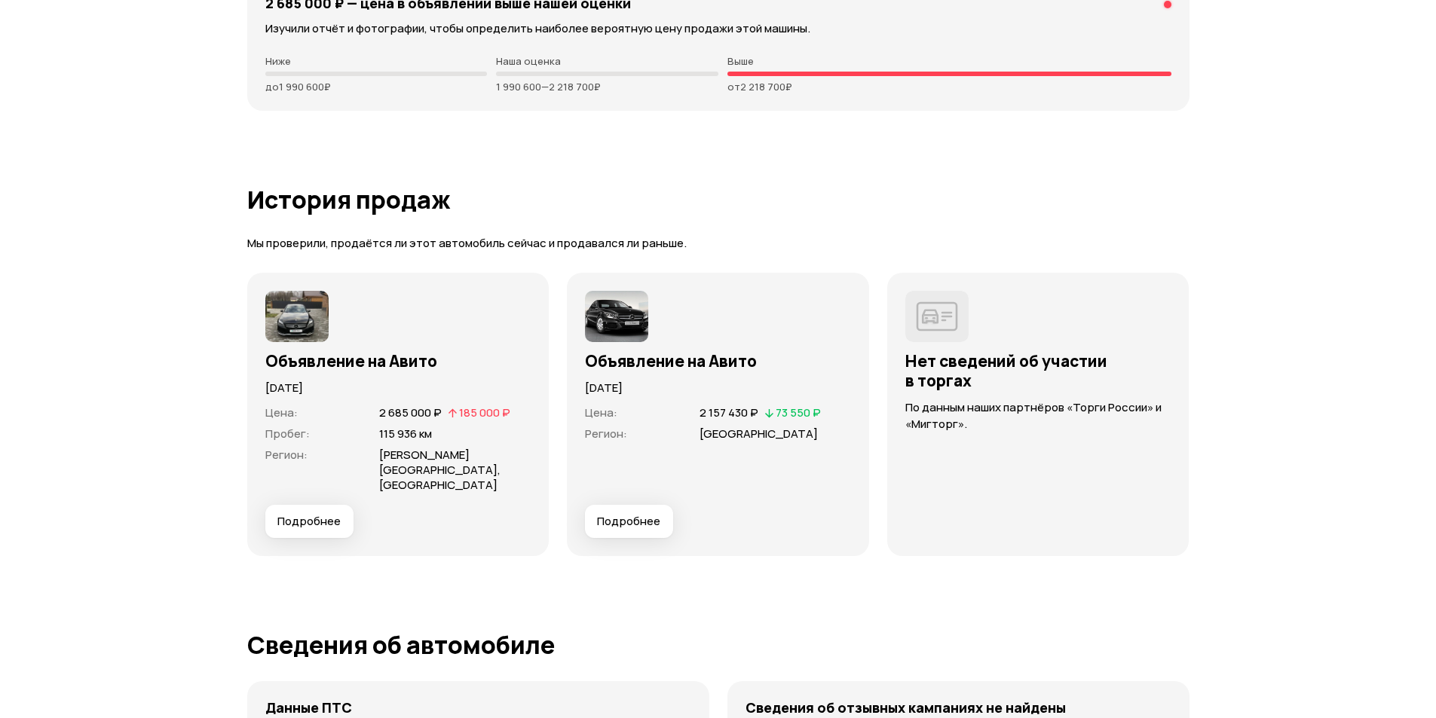
click at [780, 199] on h1 "История продаж" at bounding box center [718, 199] width 942 height 27
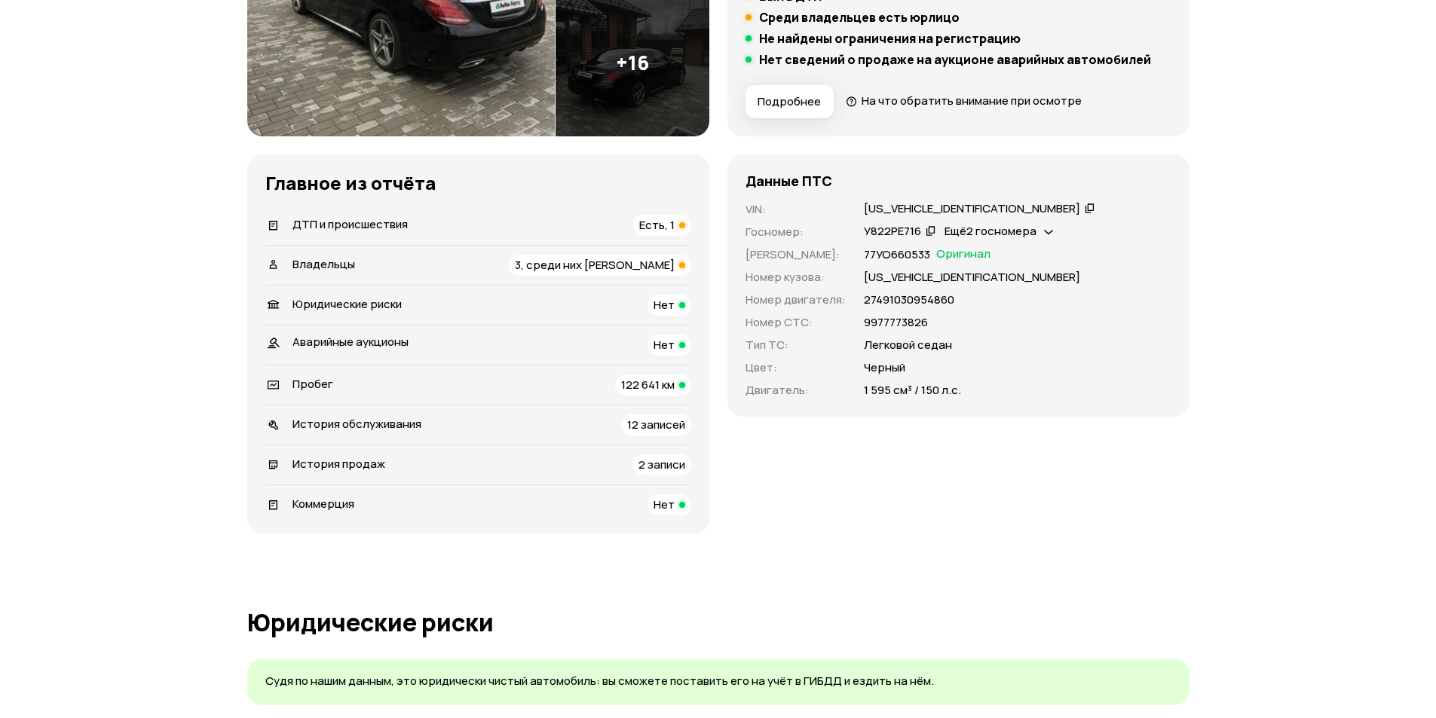
scroll to position [203, 0]
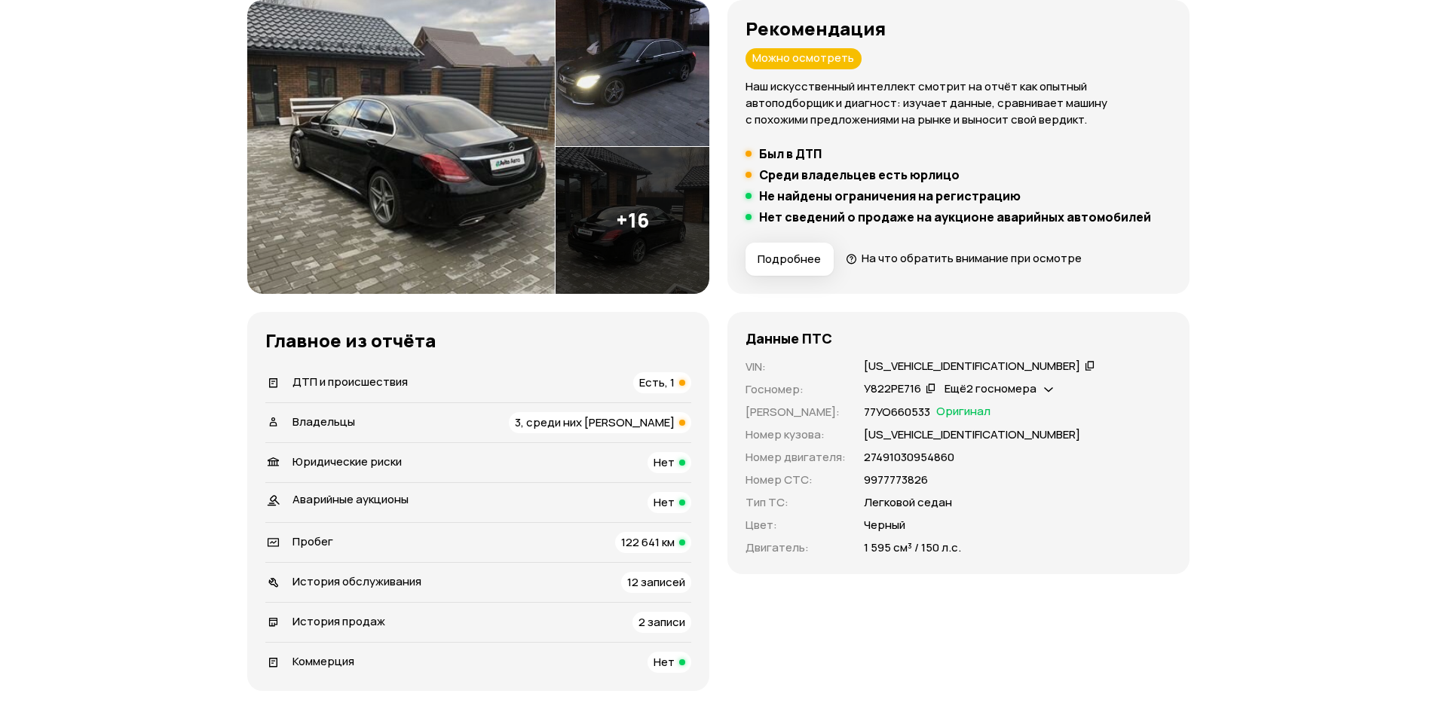
click at [927, 366] on div "WDD2050401R275923" at bounding box center [972, 367] width 216 height 16
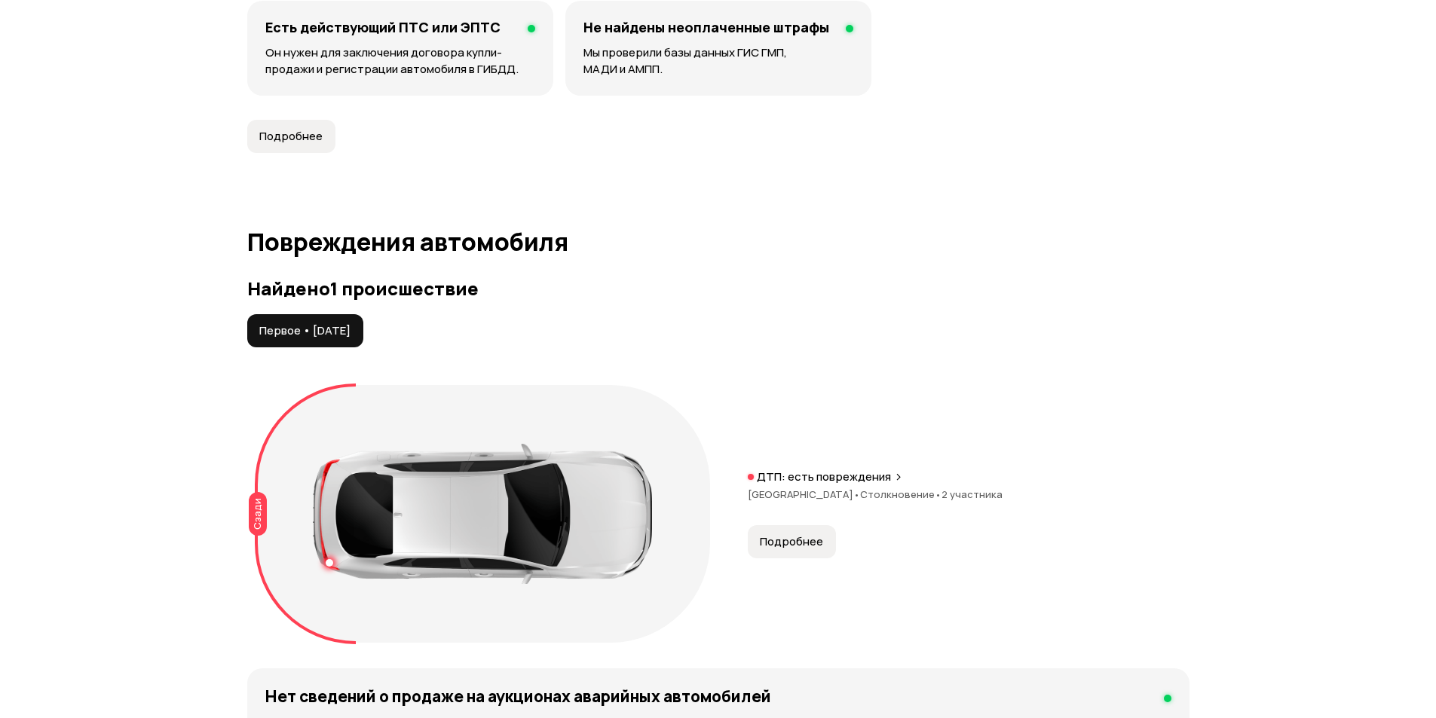
scroll to position [1409, 0]
